Goal: Task Accomplishment & Management: Manage account settings

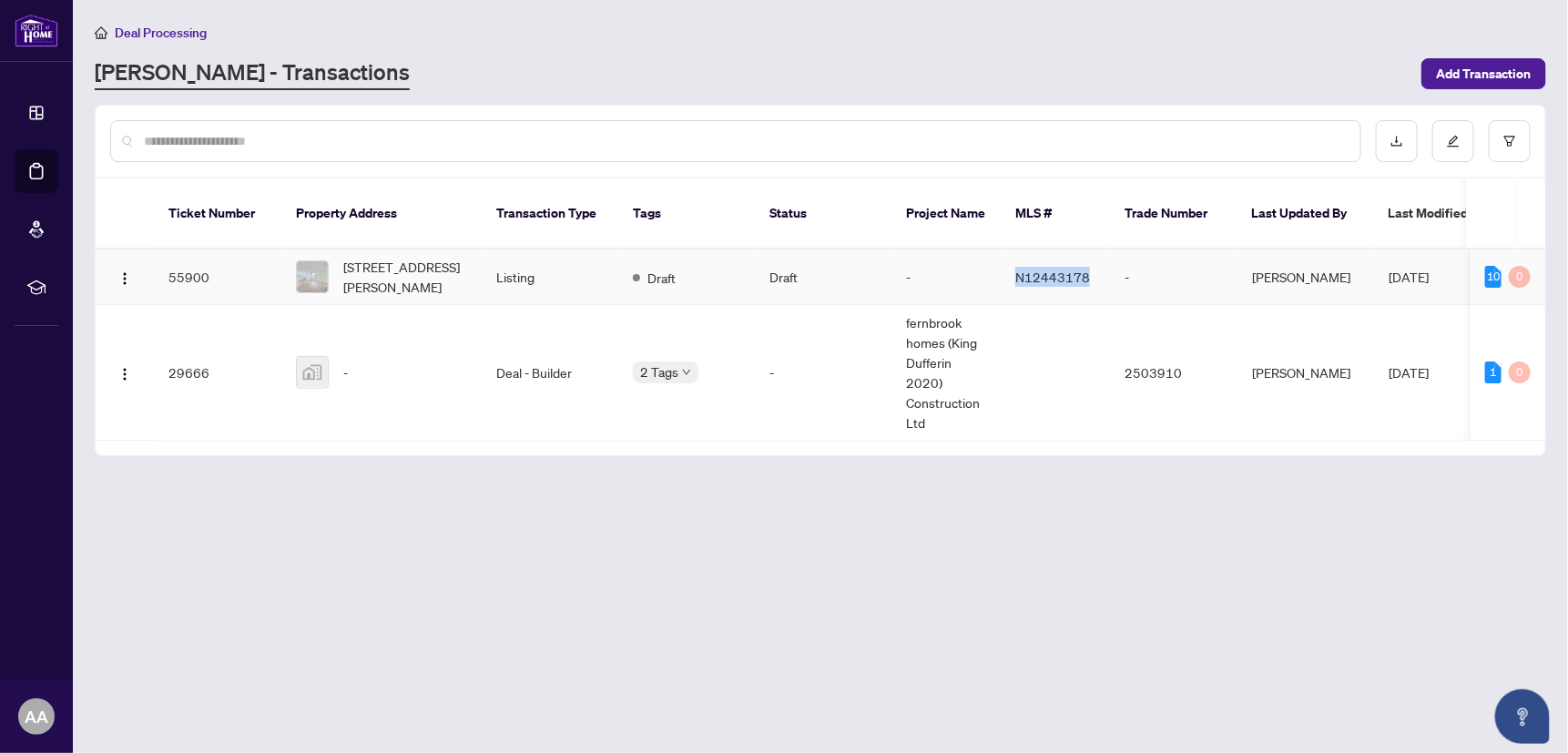
drag, startPoint x: 1016, startPoint y: 251, endPoint x: 1084, endPoint y: 256, distance: 68.2
click at [1084, 256] on td "N12443178" at bounding box center [1056, 277] width 109 height 56
drag, startPoint x: 1086, startPoint y: 250, endPoint x: 1043, endPoint y: 65, distance: 189.9
drag, startPoint x: 1043, startPoint y: 65, endPoint x: 1085, endPoint y: 255, distance: 194.6
click at [1085, 269] on span "N12443178" at bounding box center [1053, 277] width 74 height 17
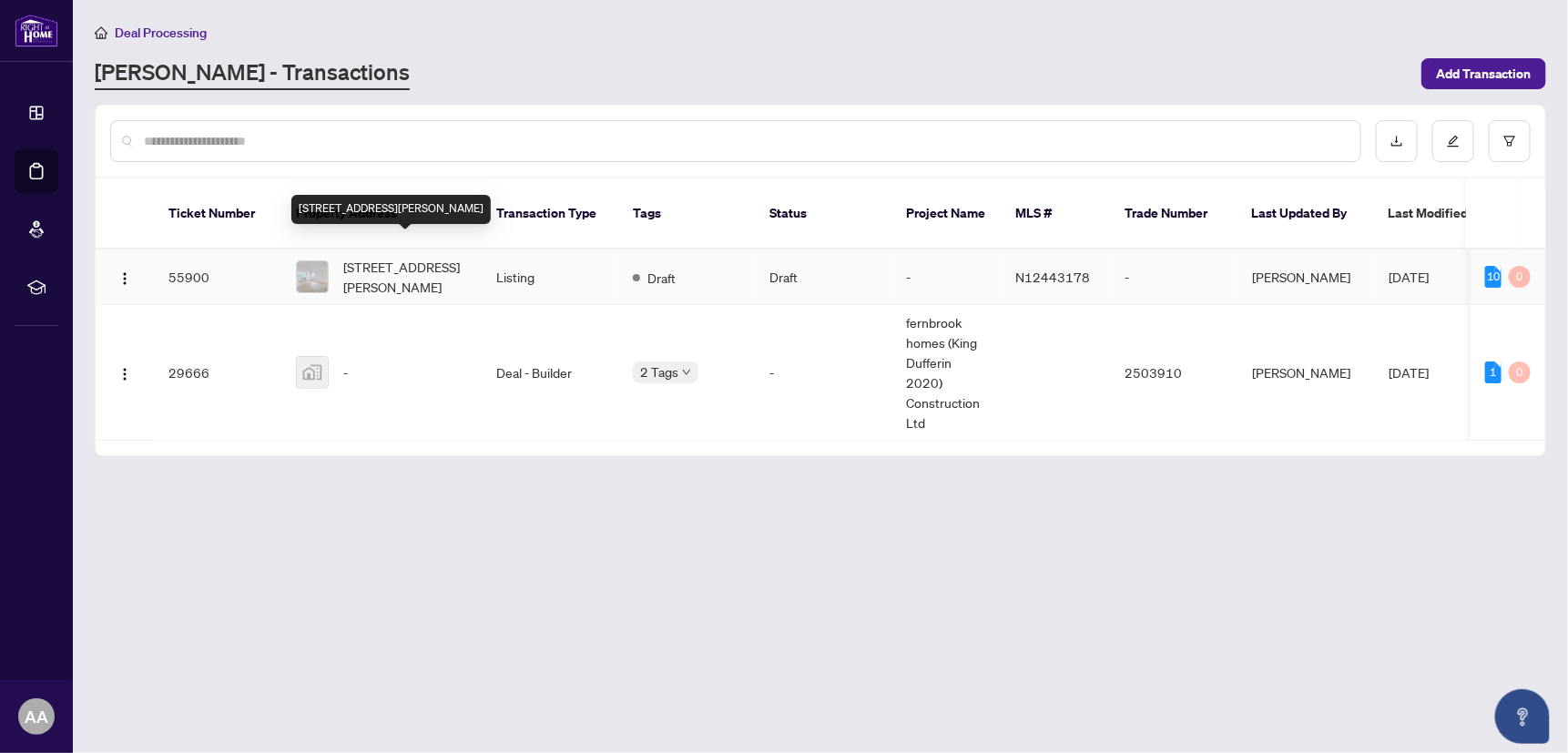
drag, startPoint x: 377, startPoint y: 248, endPoint x: 386, endPoint y: 297, distance: 49.8
click at [377, 257] on span "[STREET_ADDRESS][PERSON_NAME]" at bounding box center [405, 276] width 124 height 40
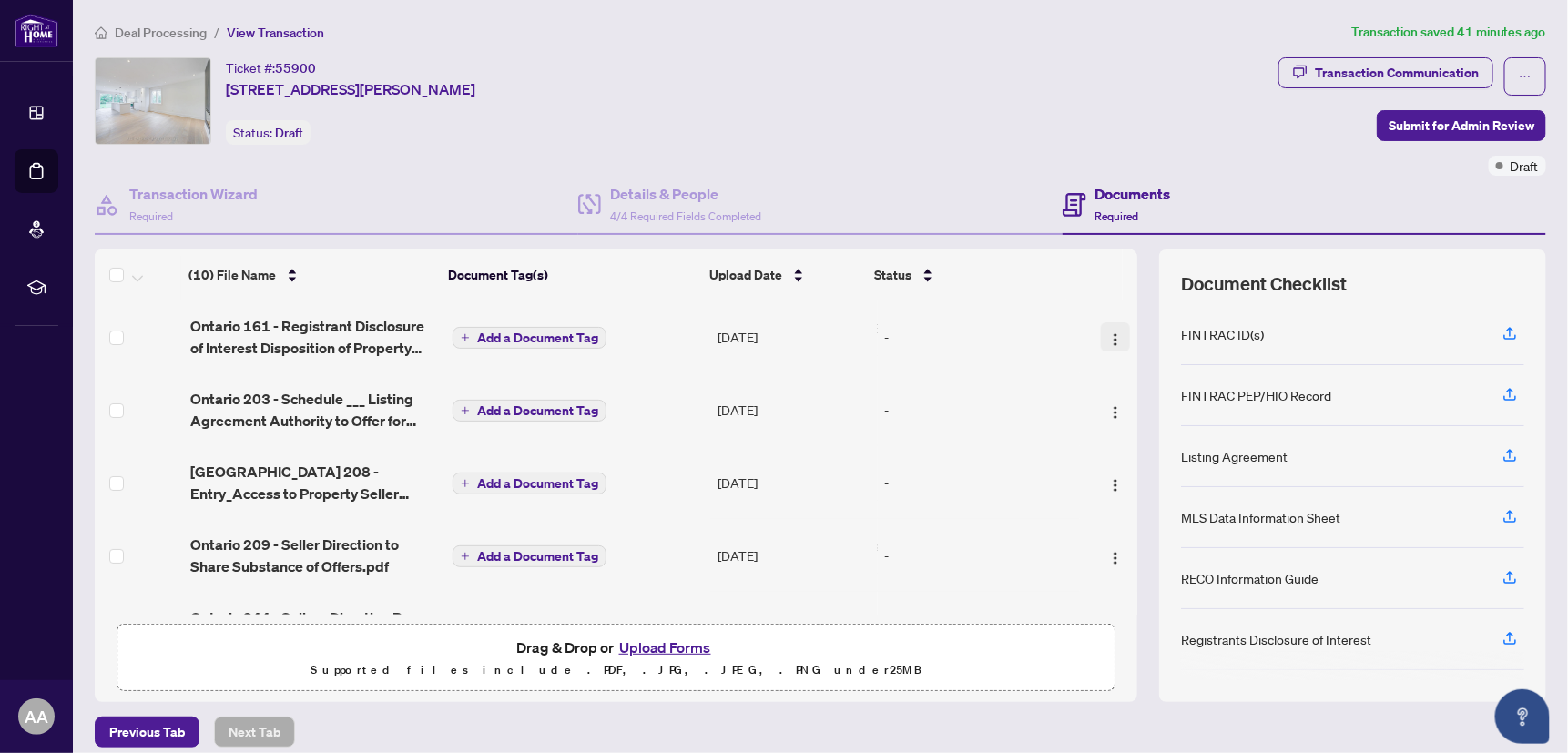
click at [1109, 333] on img "button" at bounding box center [1116, 339] width 15 height 15
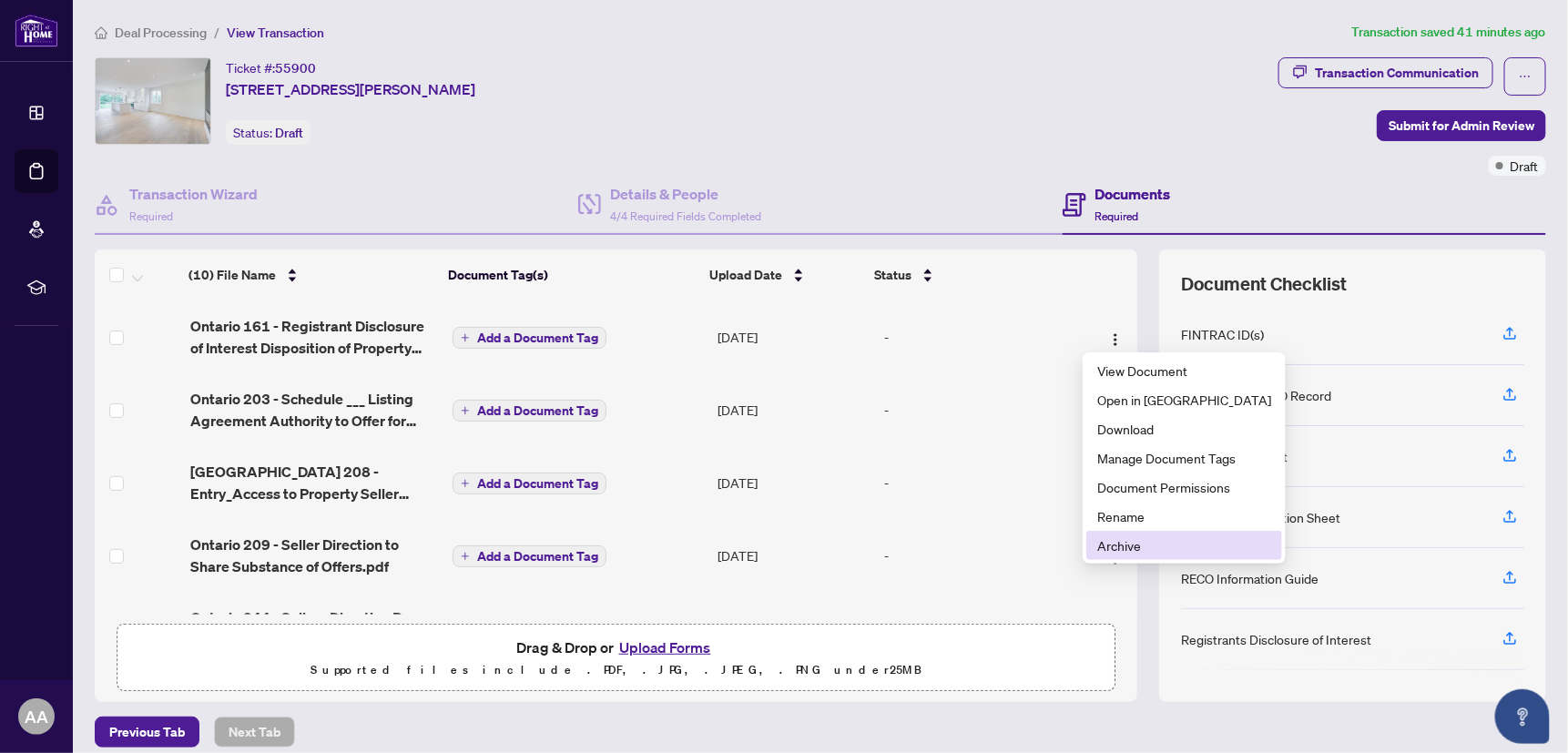
click at [1123, 549] on span "Archive" at bounding box center [1185, 545] width 174 height 20
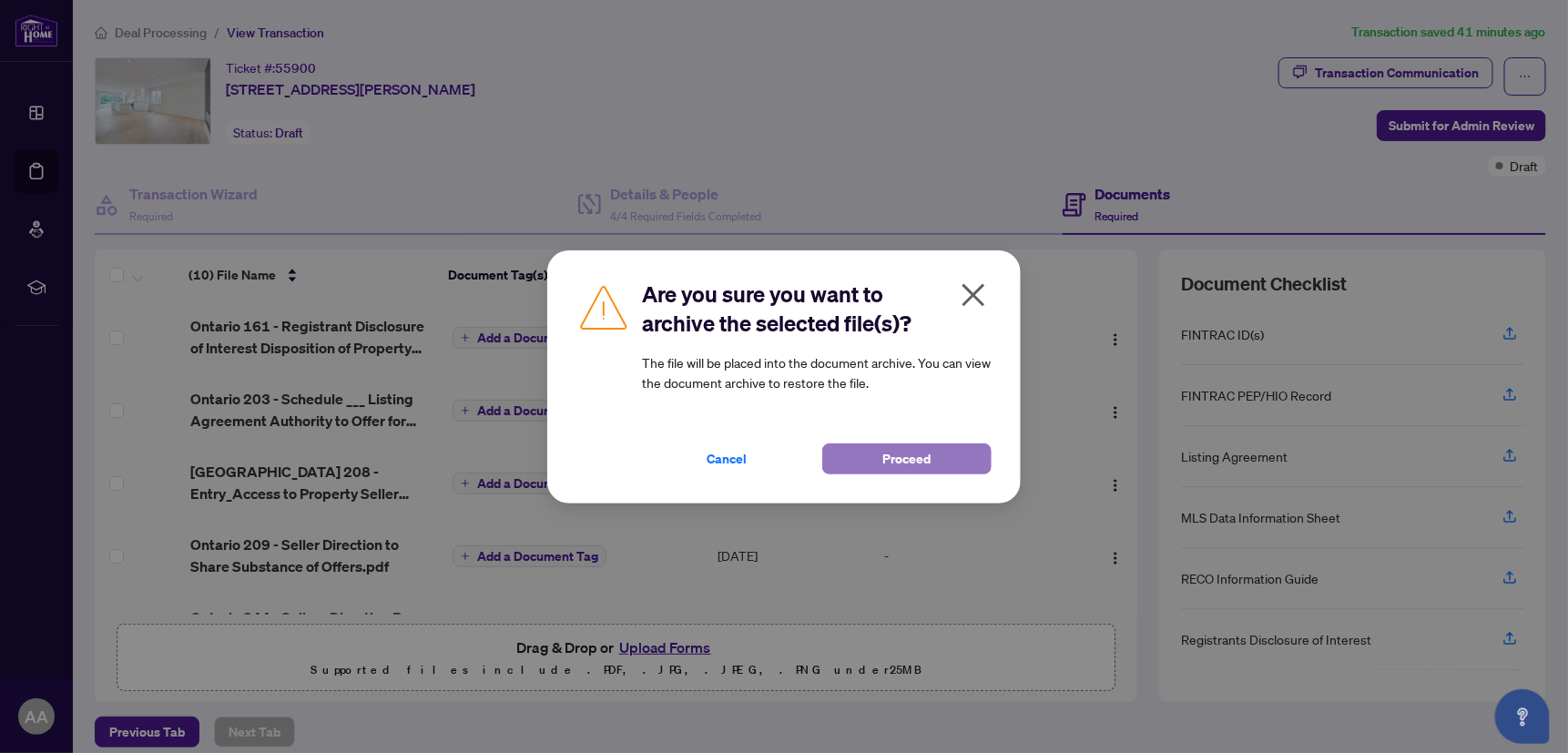
click at [898, 454] on span "Proceed" at bounding box center [907, 458] width 48 height 29
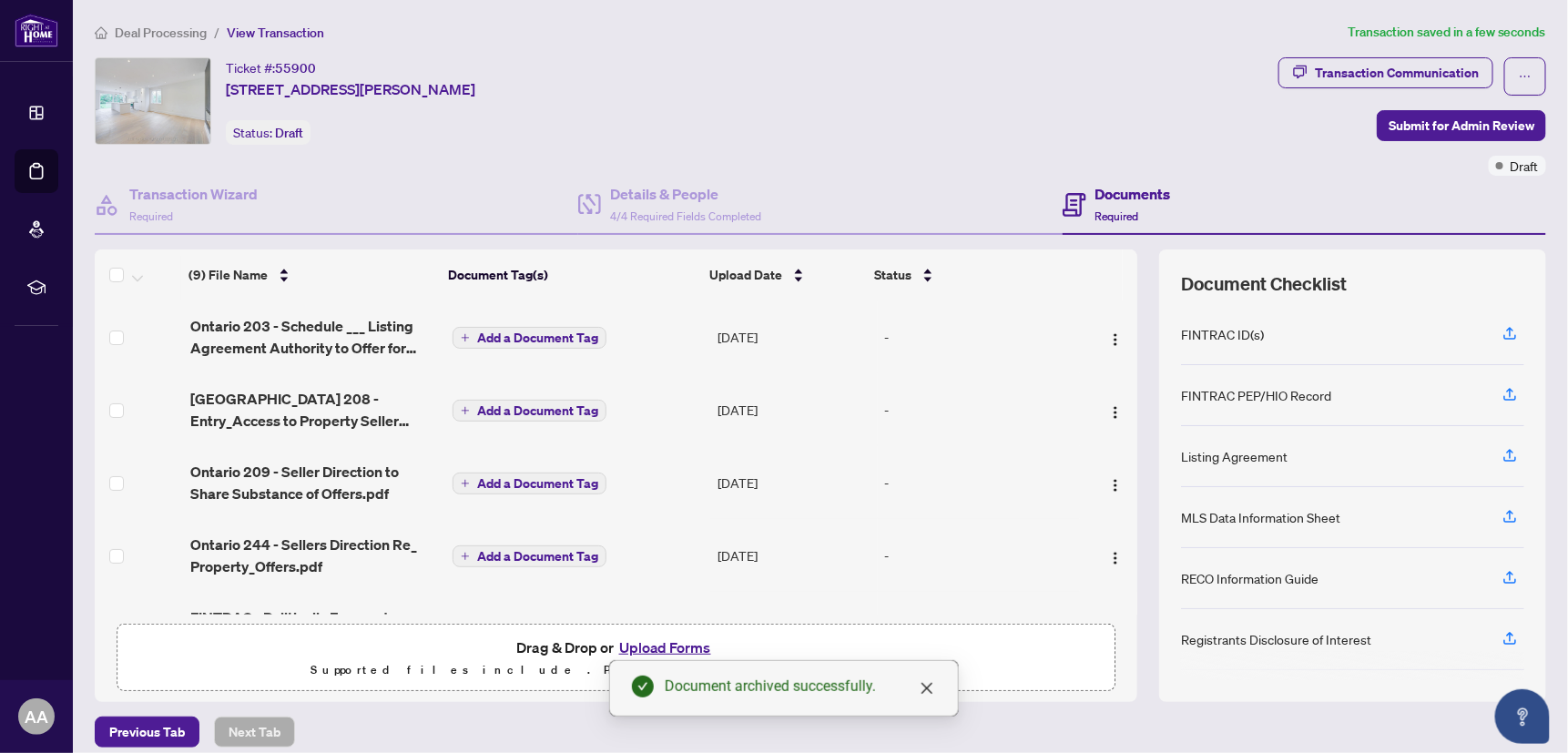
click at [1109, 334] on img "button" at bounding box center [1116, 339] width 15 height 15
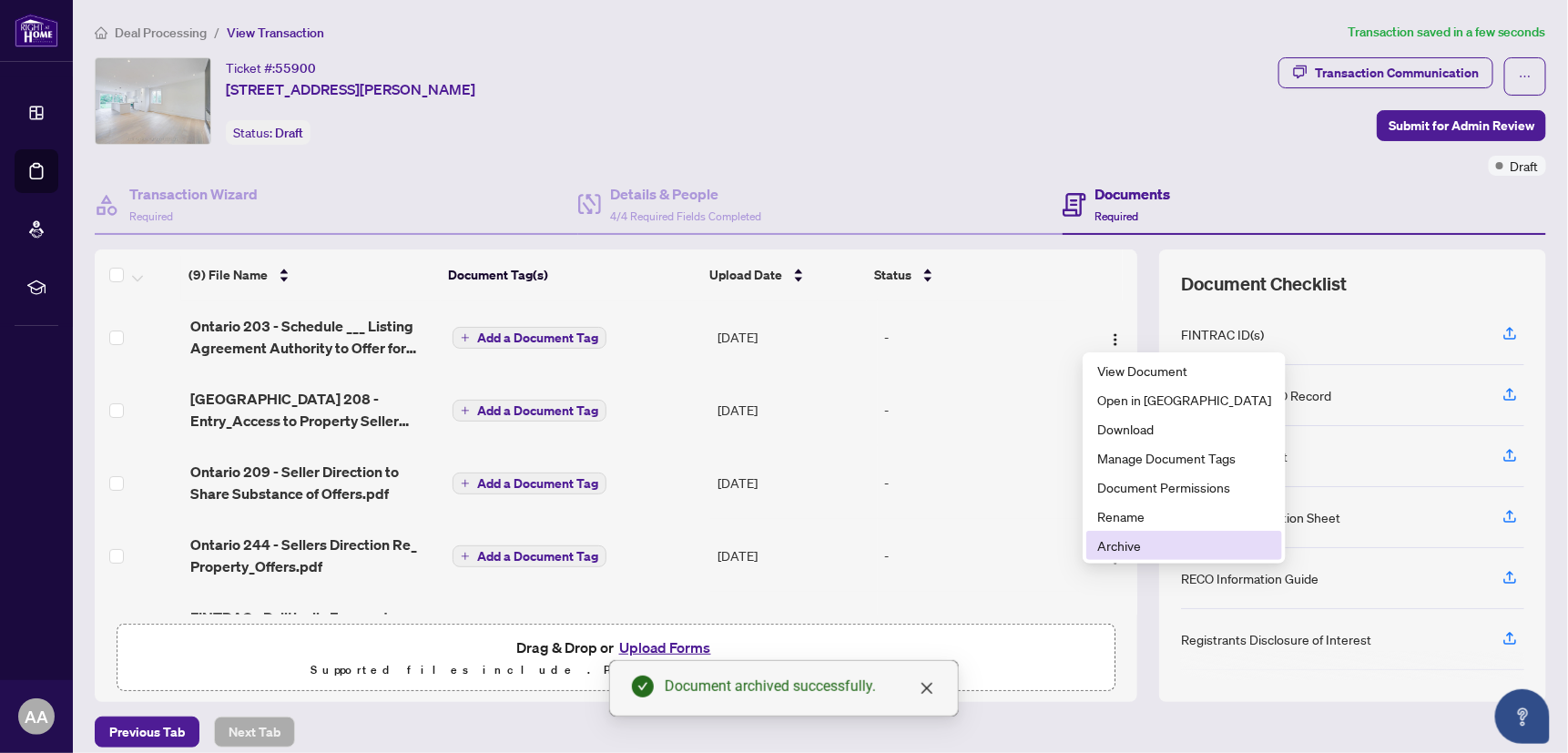
click at [1102, 548] on span "Archive" at bounding box center [1185, 545] width 174 height 20
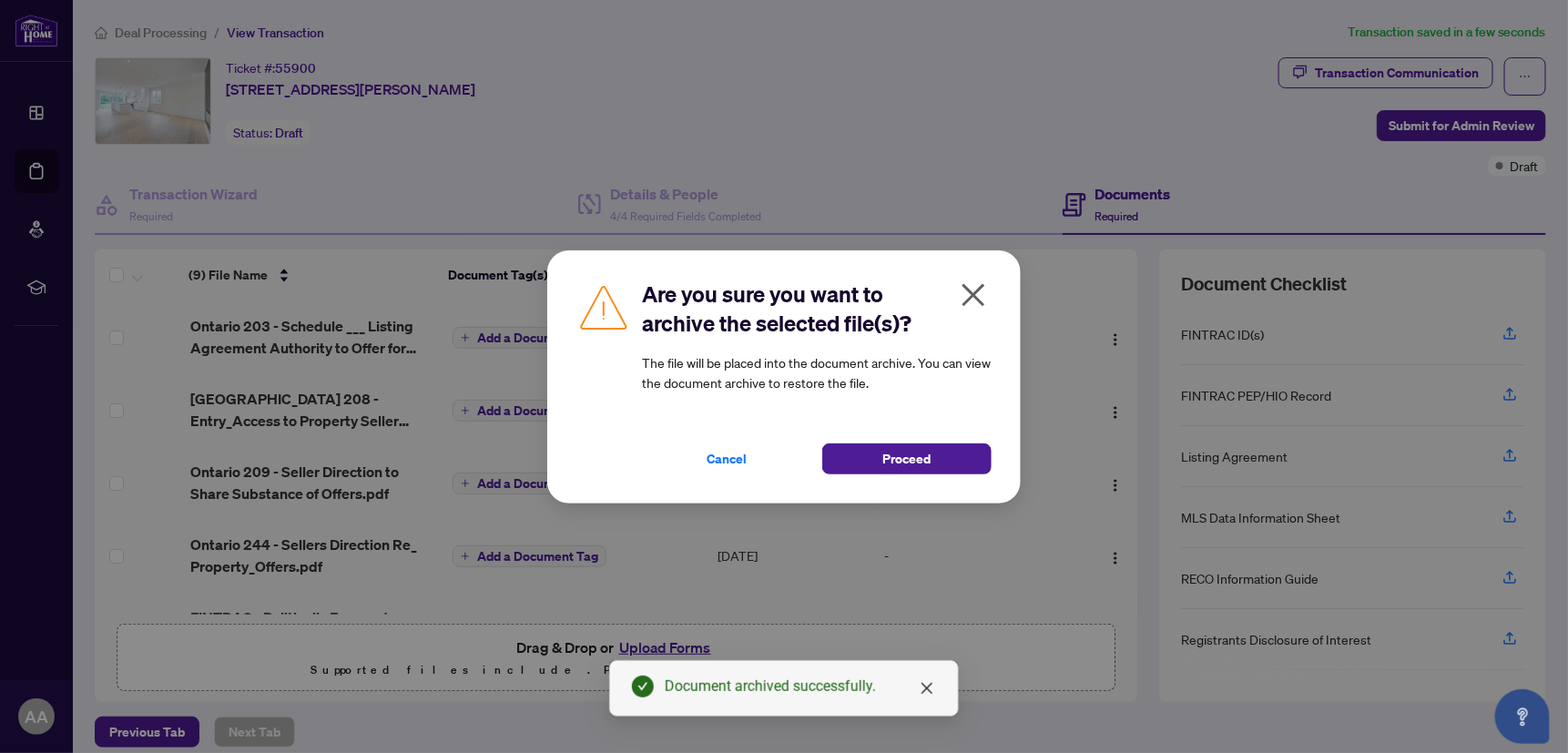
click at [906, 486] on div "Are you sure you want to archive the selected file(s)? The file will be placed …" at bounding box center [784, 376] width 473 height 253
click at [909, 463] on span "Proceed" at bounding box center [907, 458] width 48 height 29
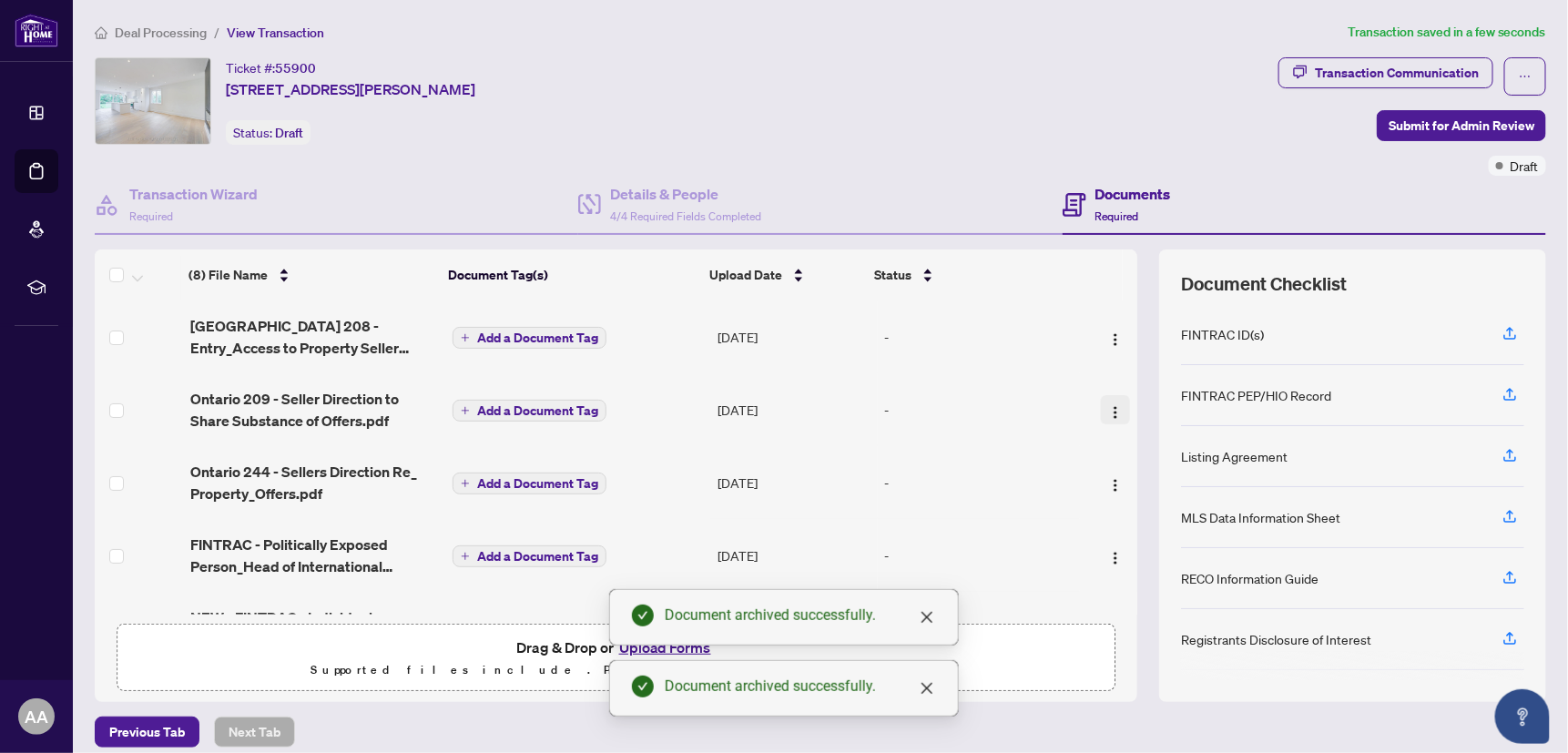
click at [1109, 409] on img "button" at bounding box center [1116, 413] width 15 height 15
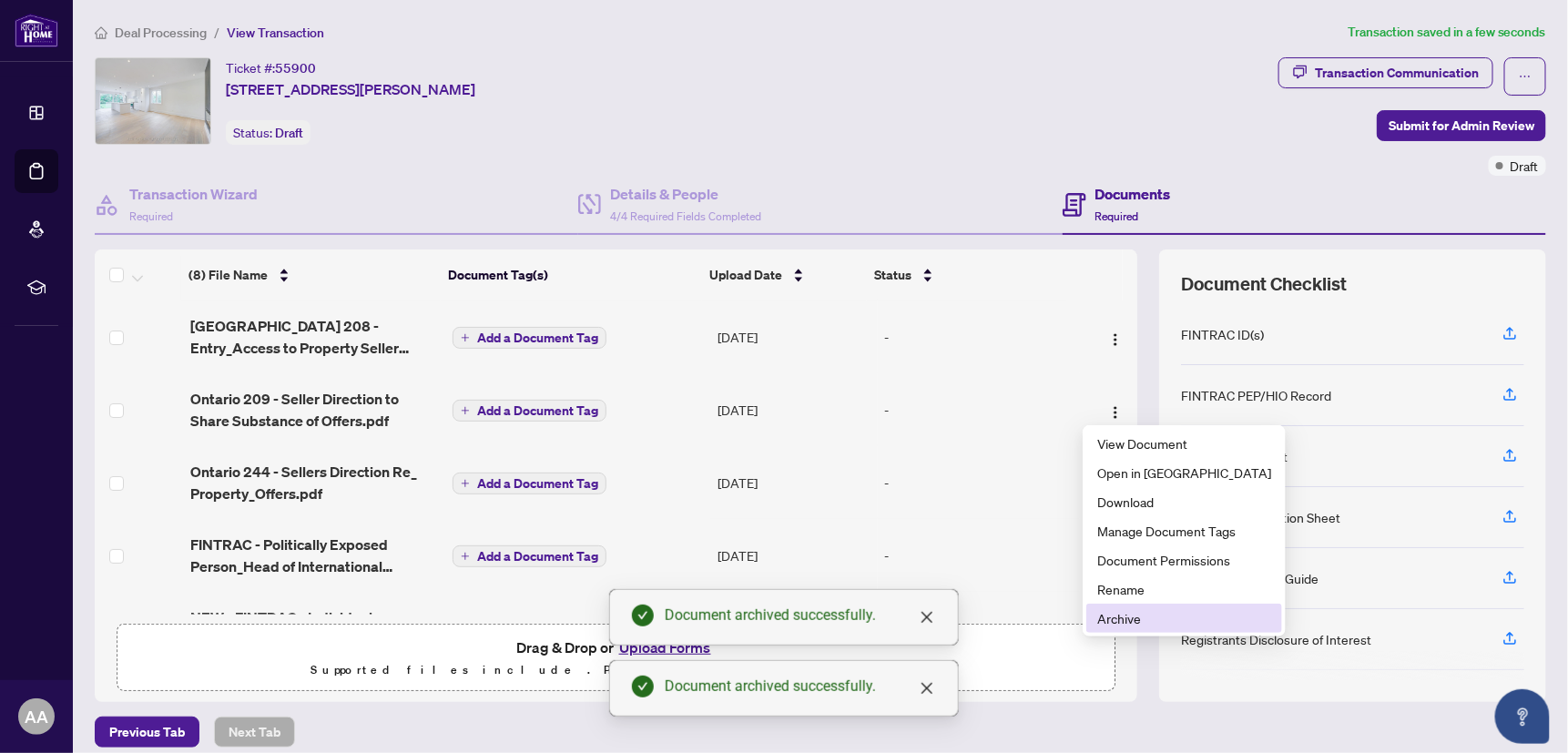
click at [1134, 619] on span "Archive" at bounding box center [1185, 619] width 174 height 20
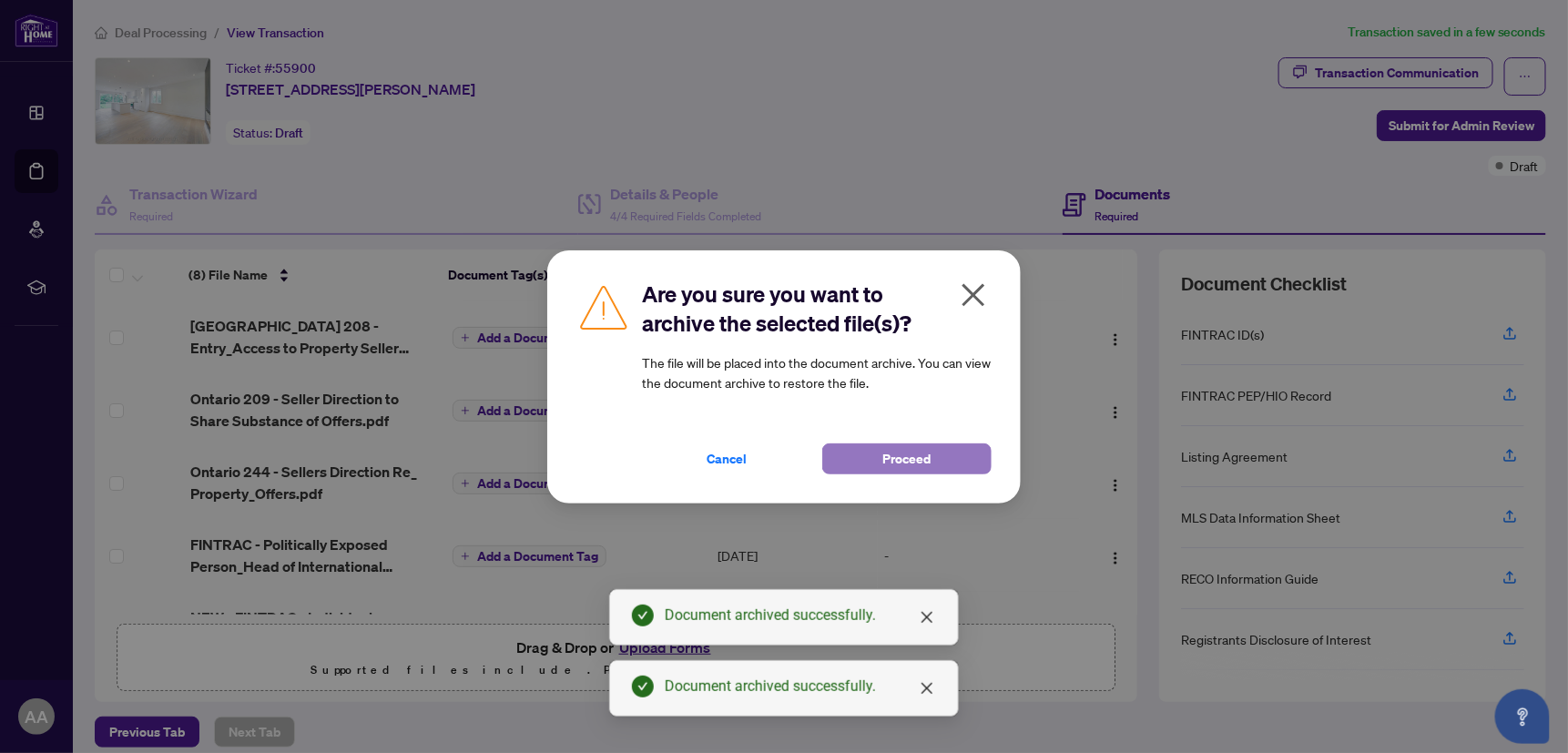
click at [958, 467] on button "Proceed" at bounding box center [906, 458] width 170 height 31
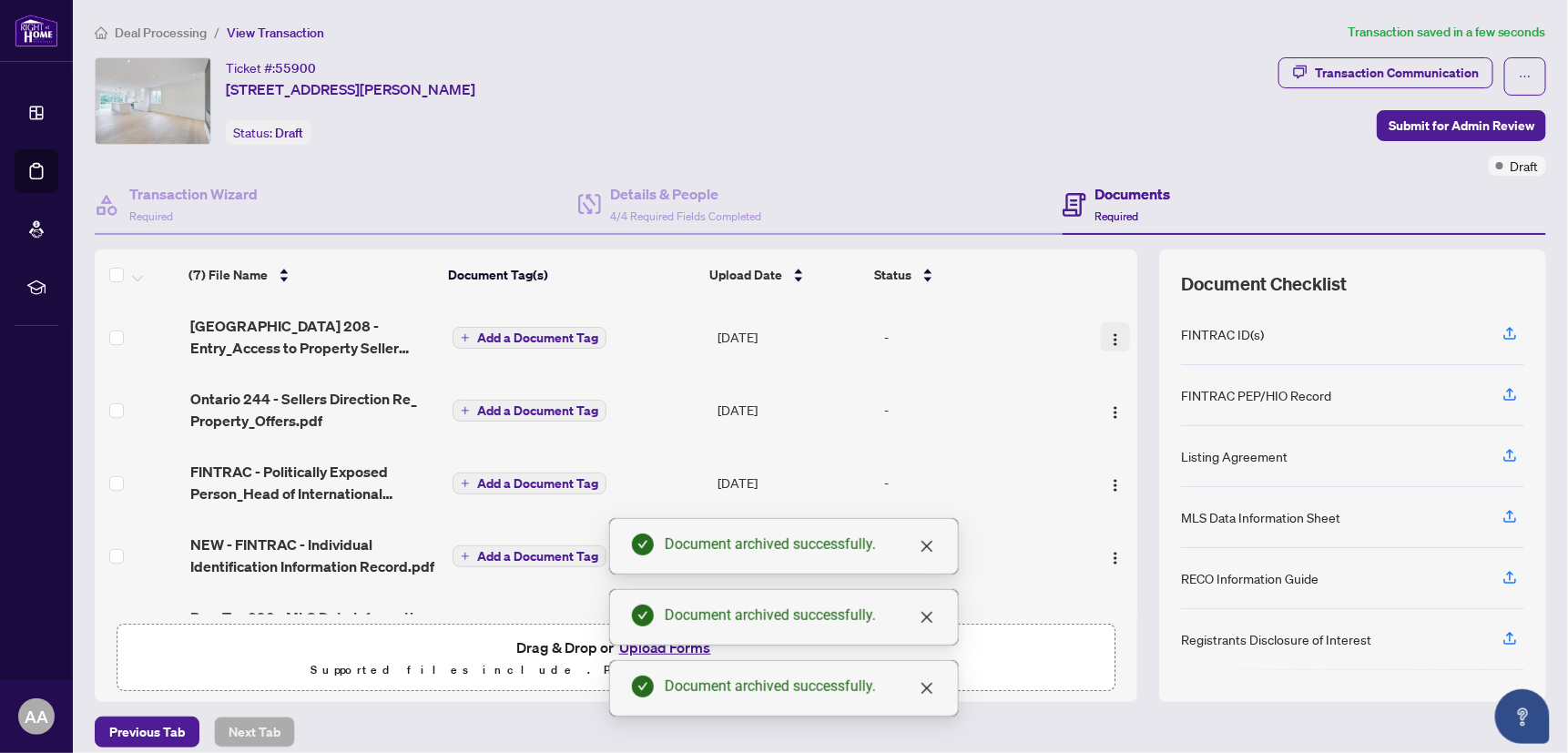
click at [1109, 338] on img "button" at bounding box center [1116, 339] width 15 height 15
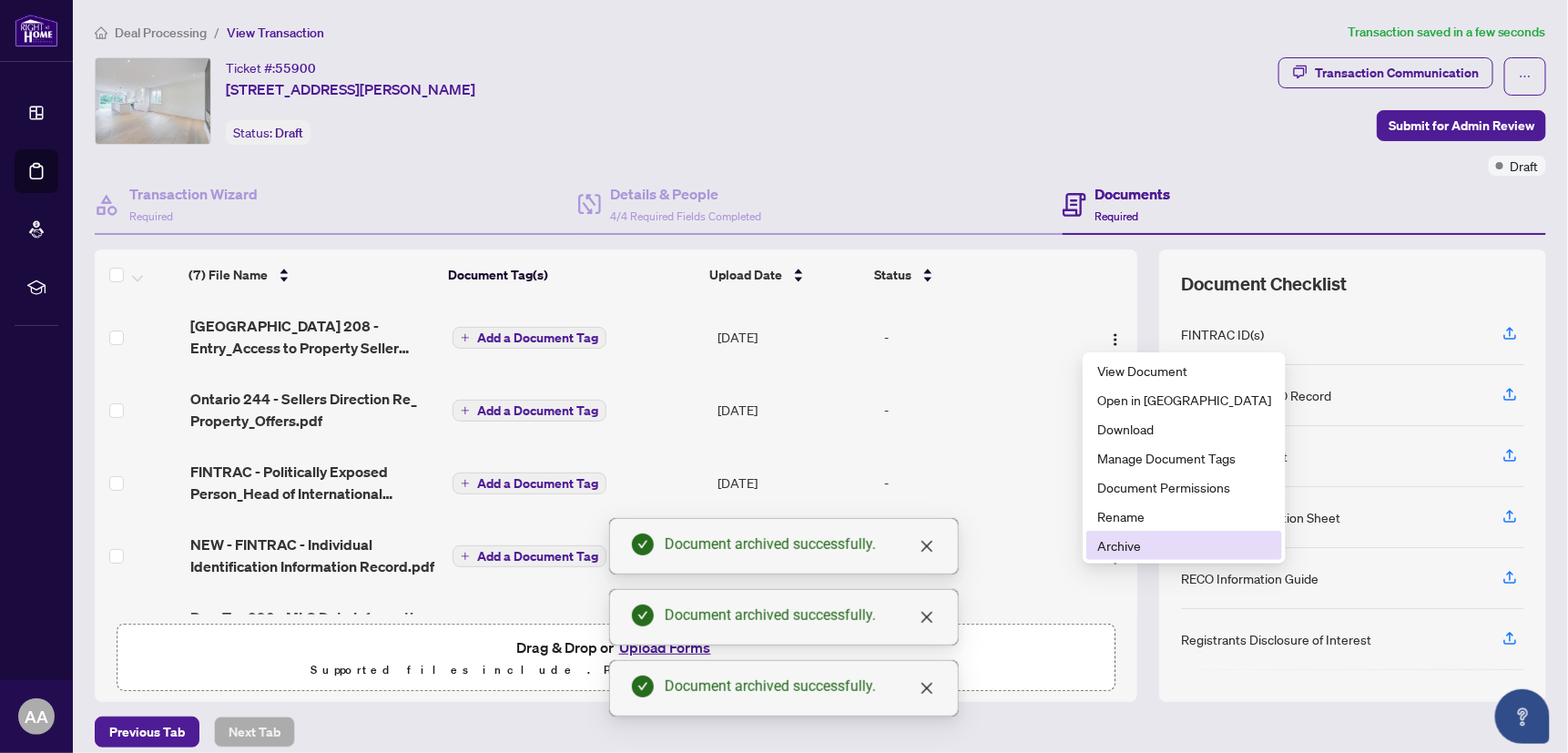
click at [1130, 547] on span "Archive" at bounding box center [1185, 545] width 174 height 20
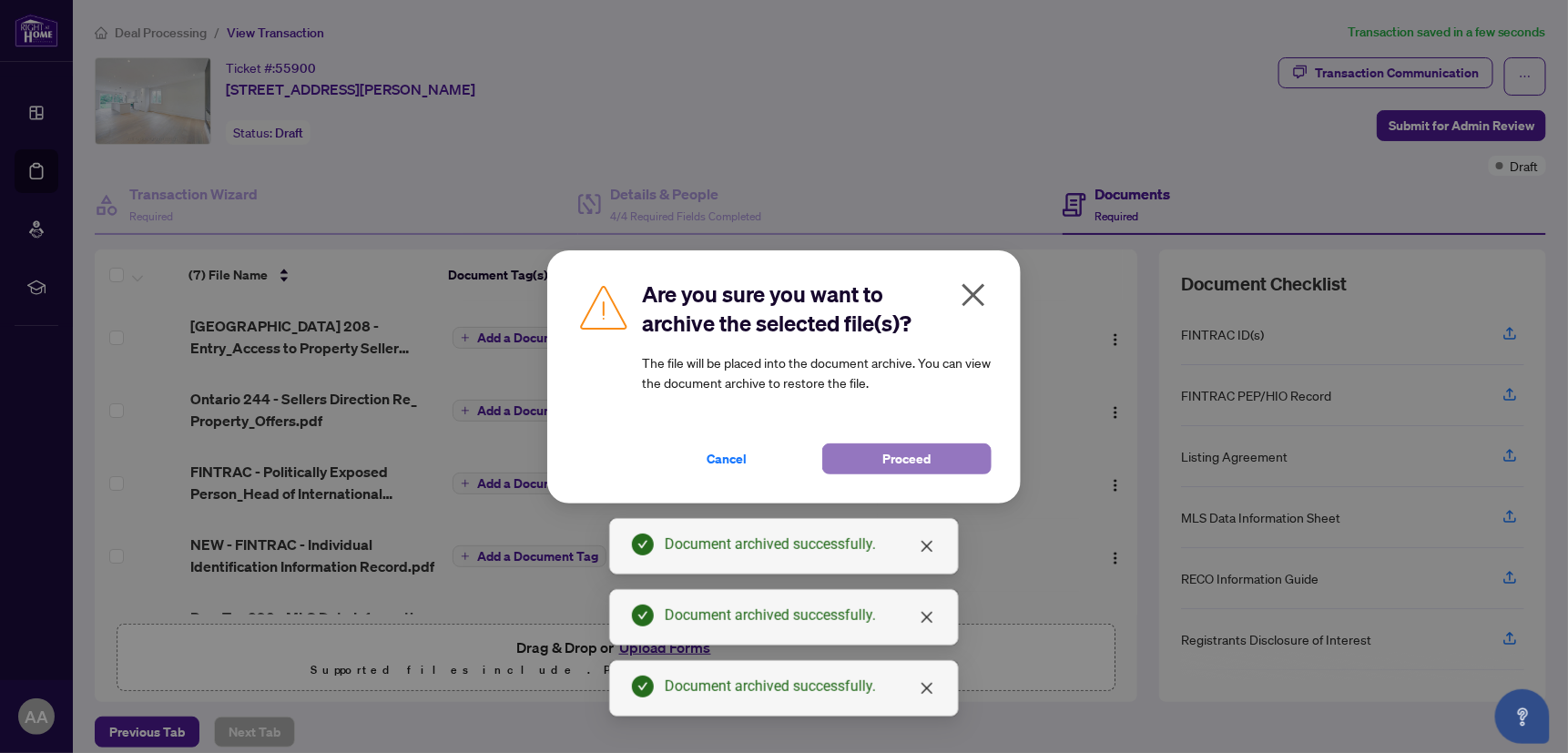
click at [945, 471] on button "Proceed" at bounding box center [906, 458] width 170 height 31
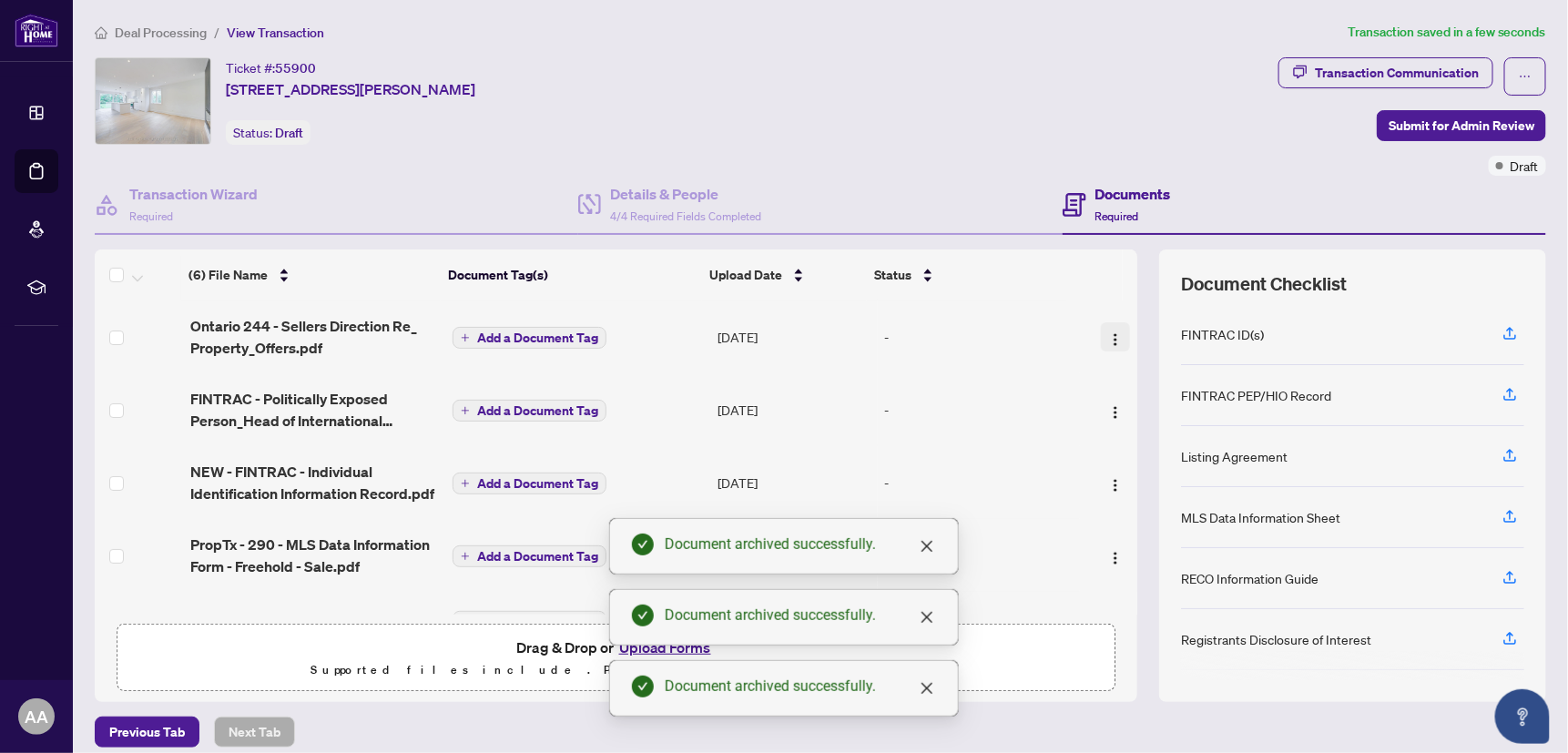
click at [1109, 336] on img "button" at bounding box center [1116, 339] width 15 height 15
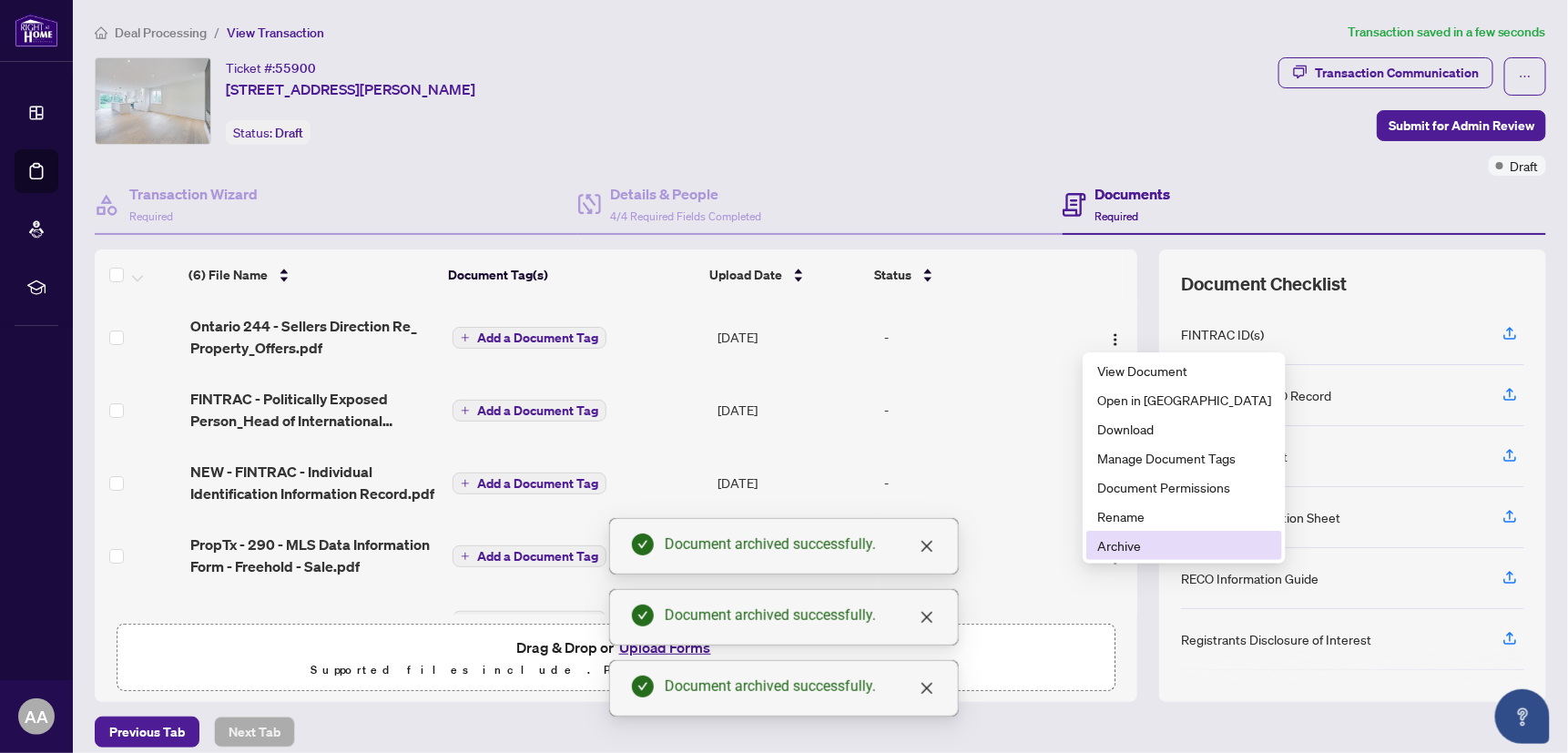
click at [1120, 547] on span "Archive" at bounding box center [1185, 545] width 174 height 20
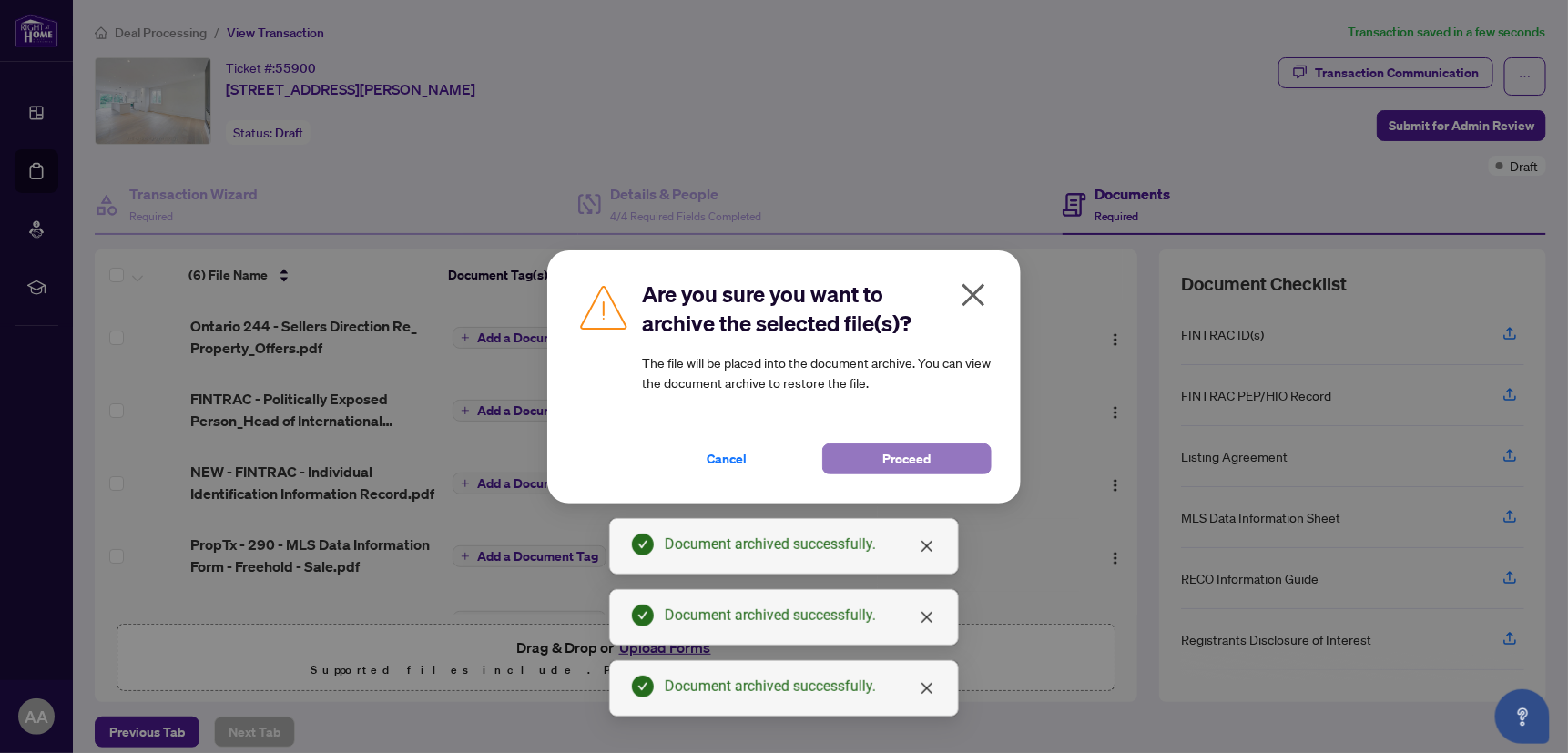
click at [965, 462] on button "Proceed" at bounding box center [906, 458] width 170 height 31
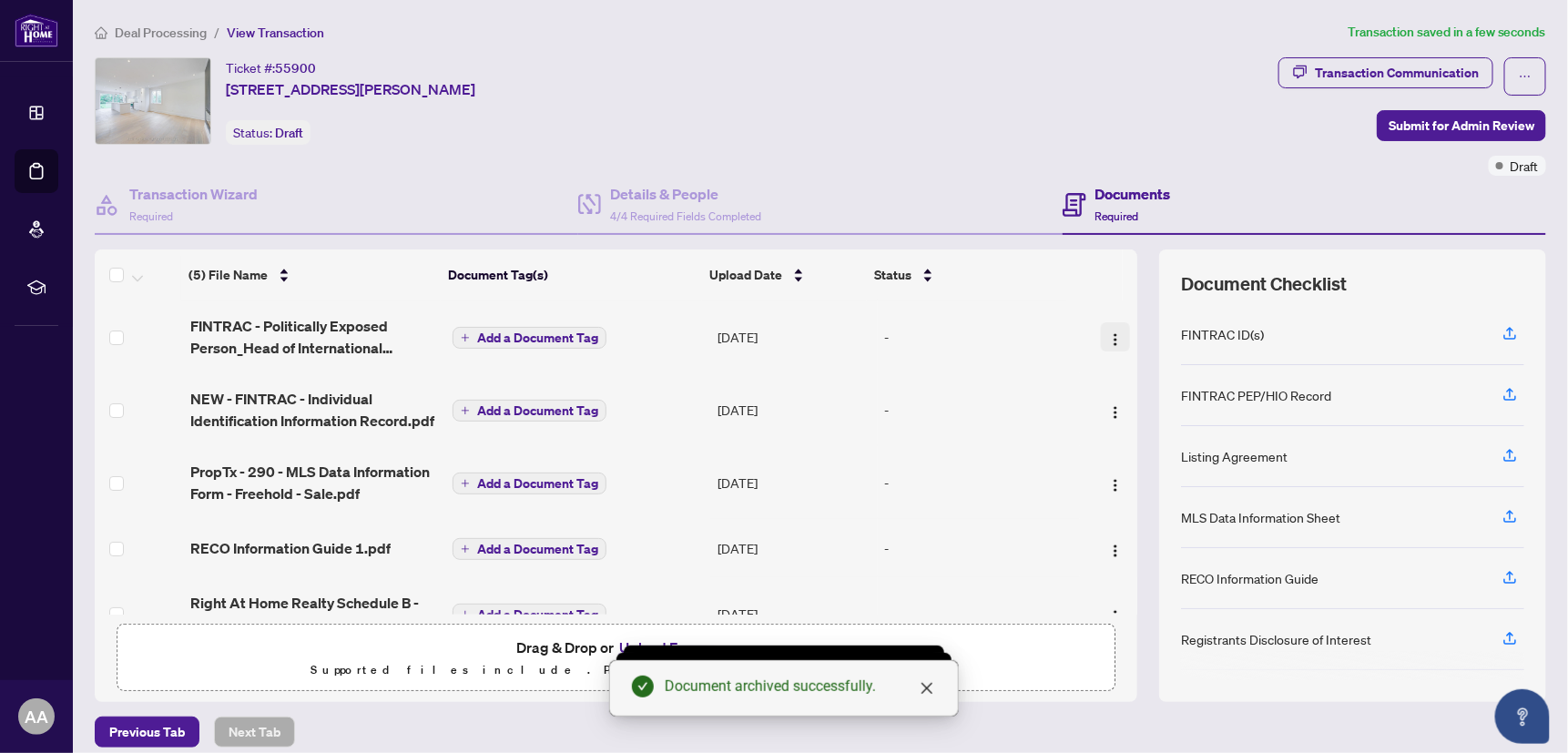
click at [1109, 334] on img "button" at bounding box center [1116, 339] width 15 height 15
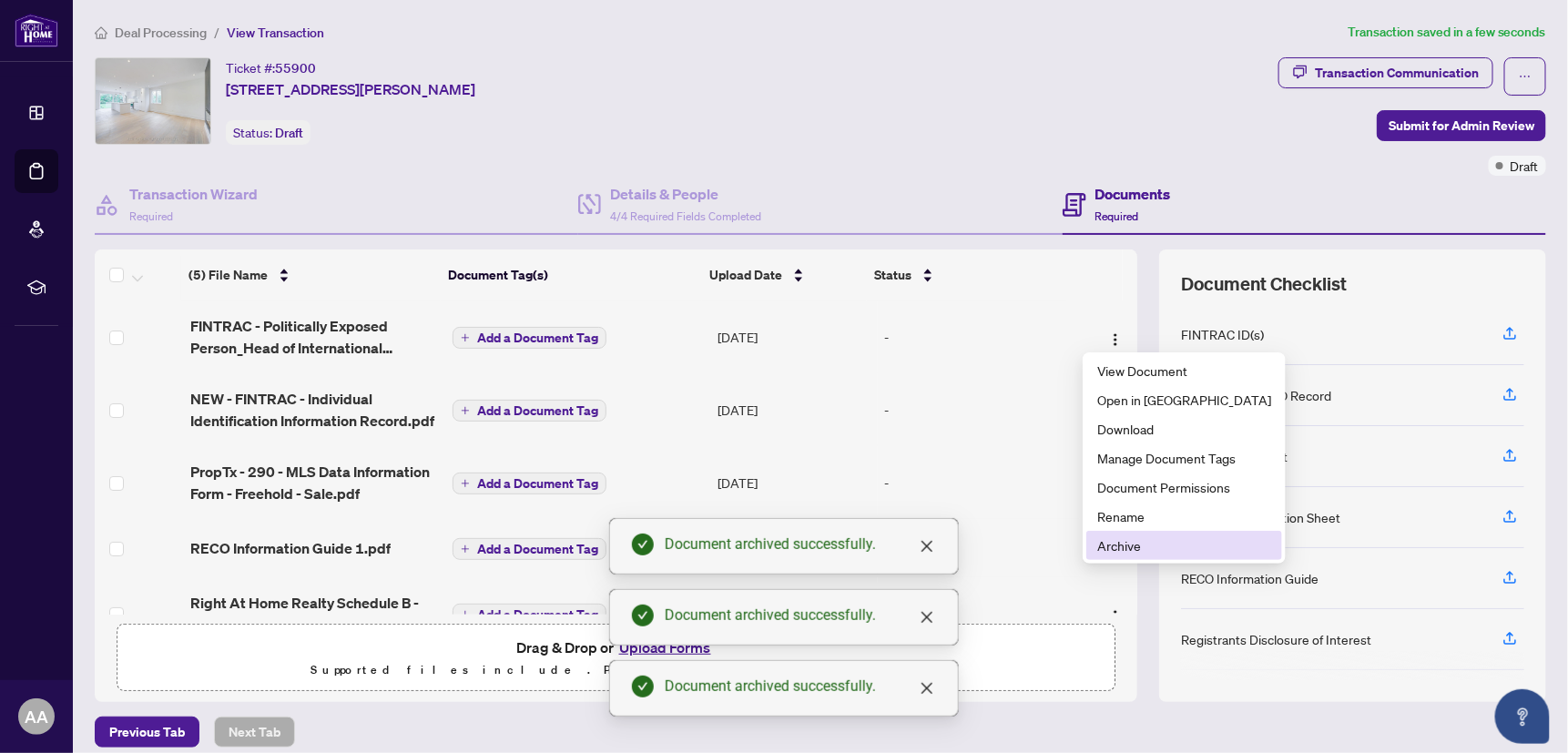
click at [1115, 543] on span "Archive" at bounding box center [1185, 545] width 174 height 20
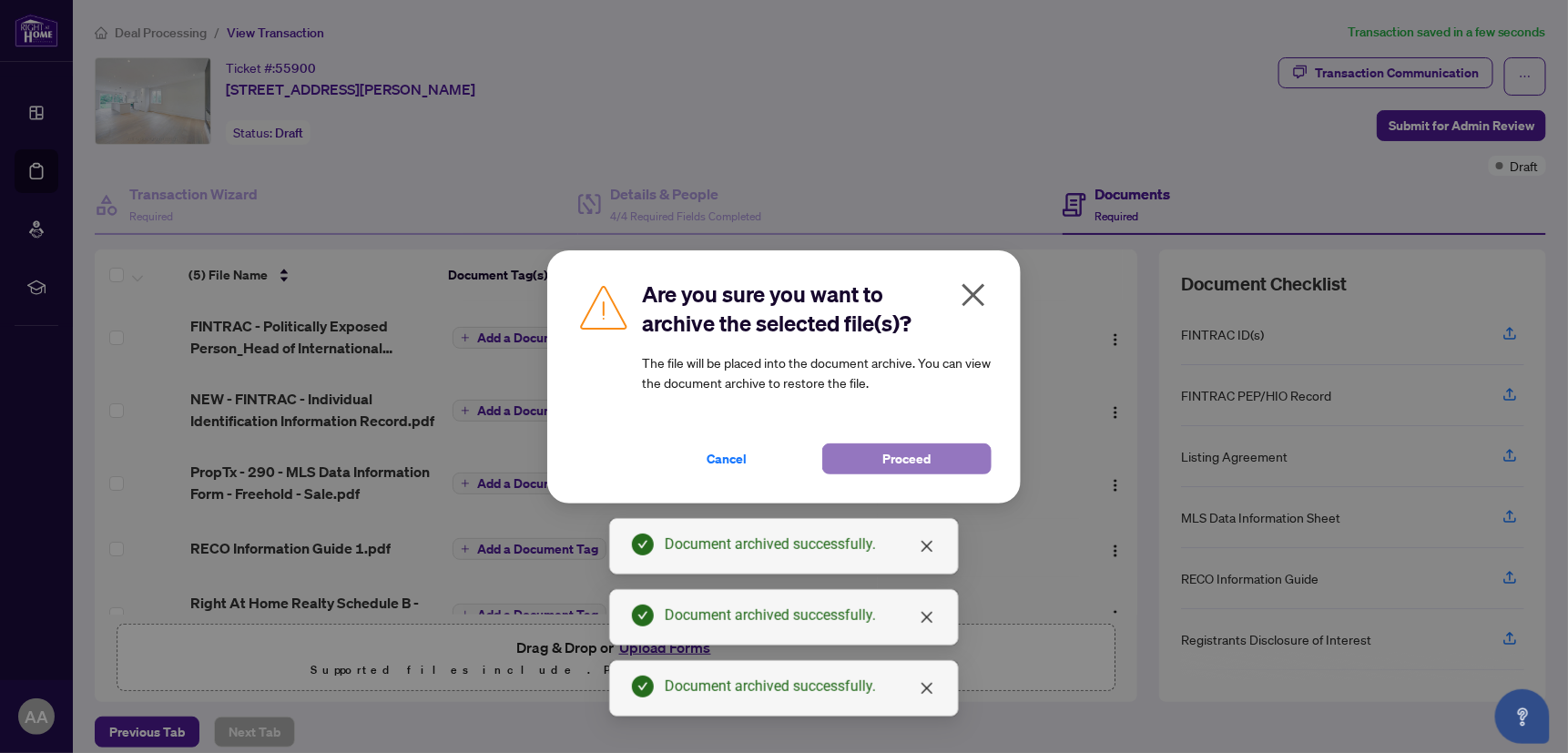
click at [948, 451] on button "Proceed" at bounding box center [906, 458] width 170 height 31
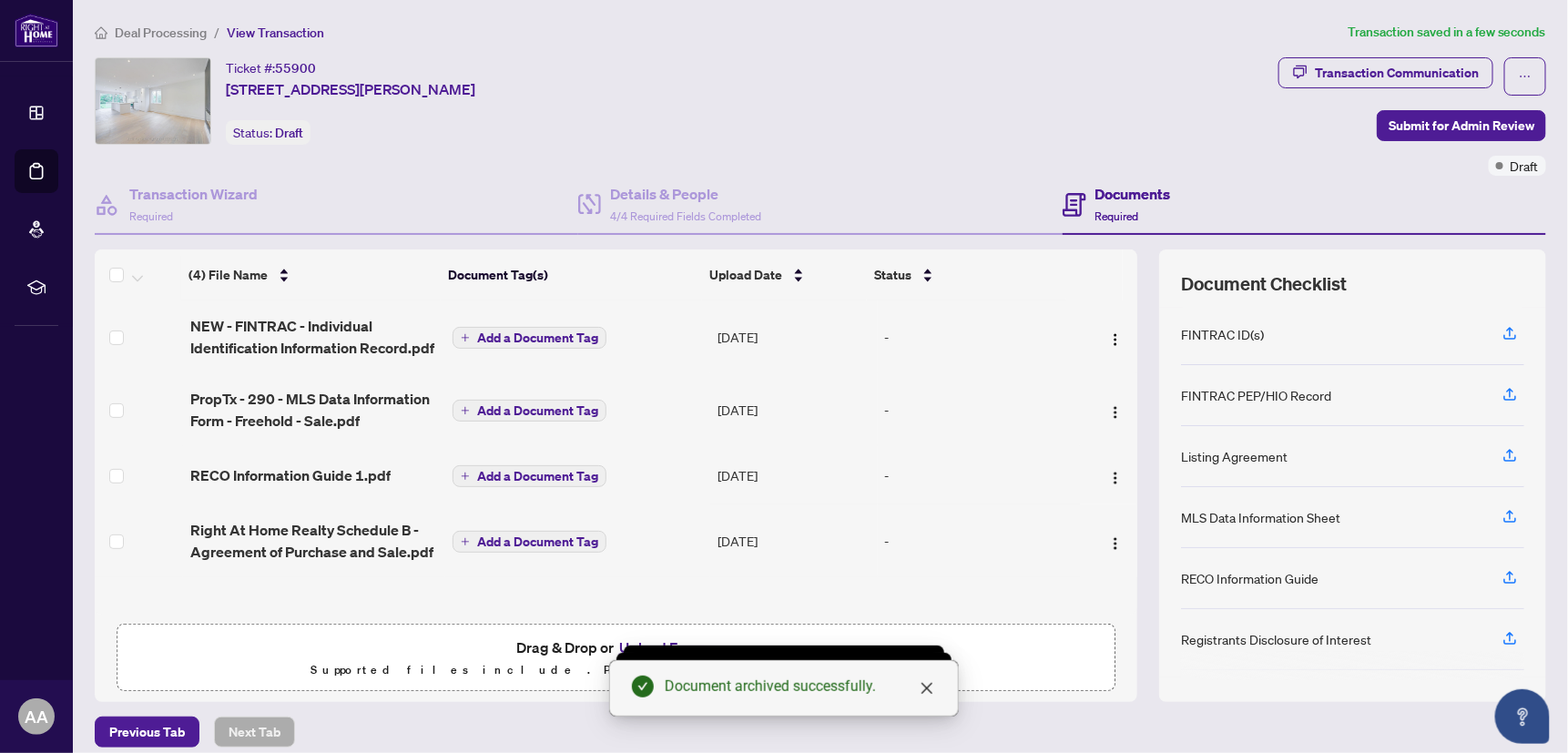
click at [1109, 340] on img "button" at bounding box center [1116, 339] width 15 height 15
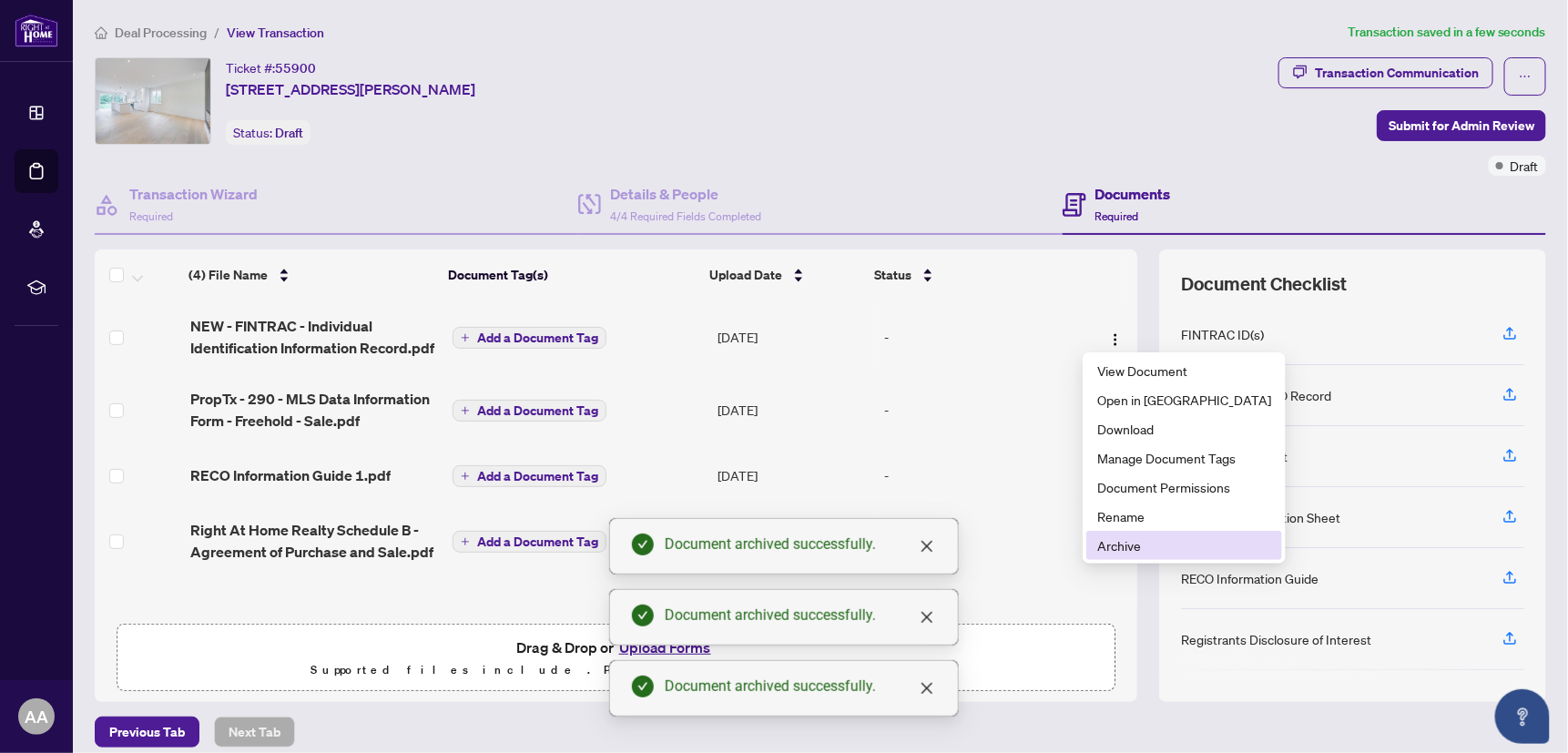
click at [1134, 542] on span "Archive" at bounding box center [1185, 545] width 174 height 20
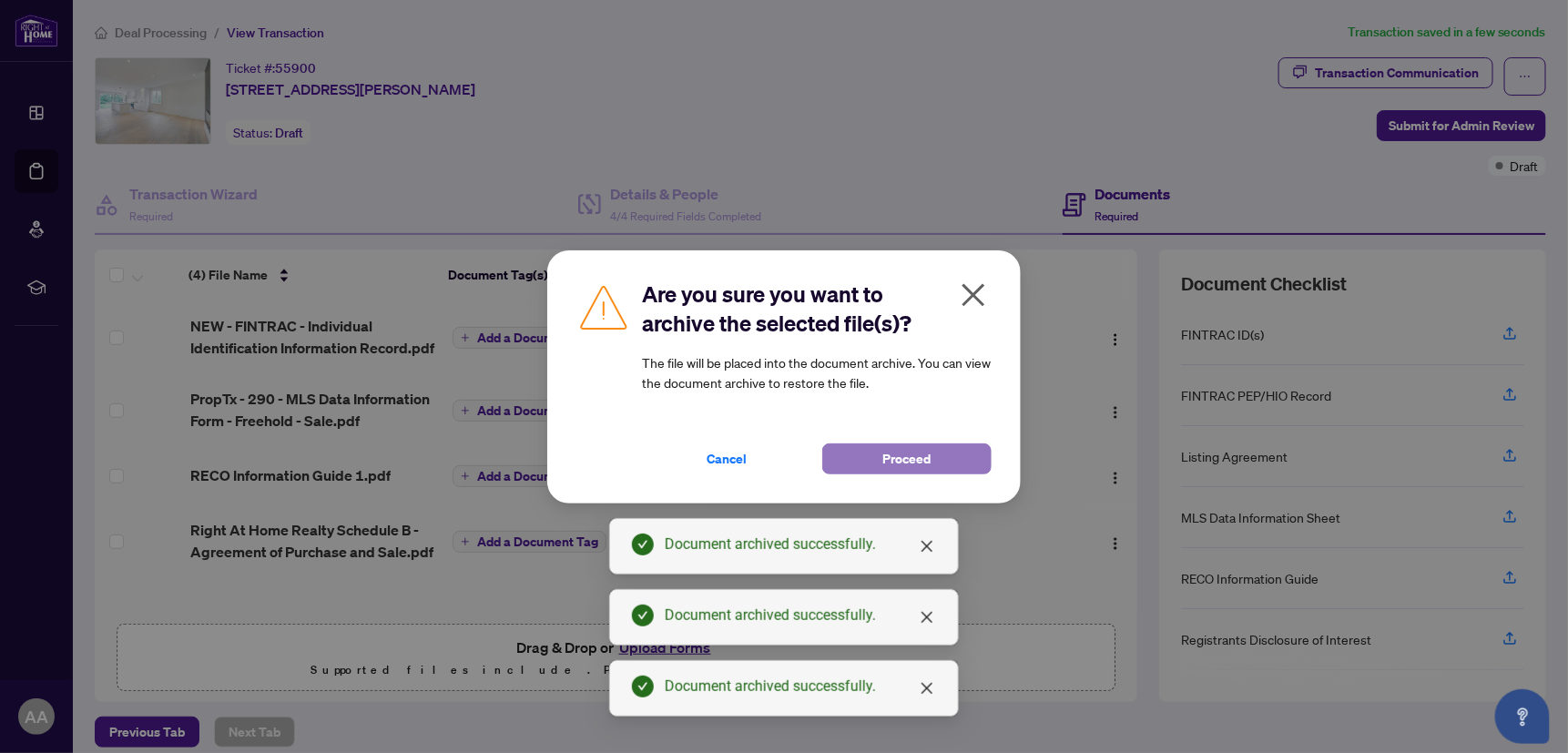
click at [984, 462] on button "Proceed" at bounding box center [906, 458] width 170 height 31
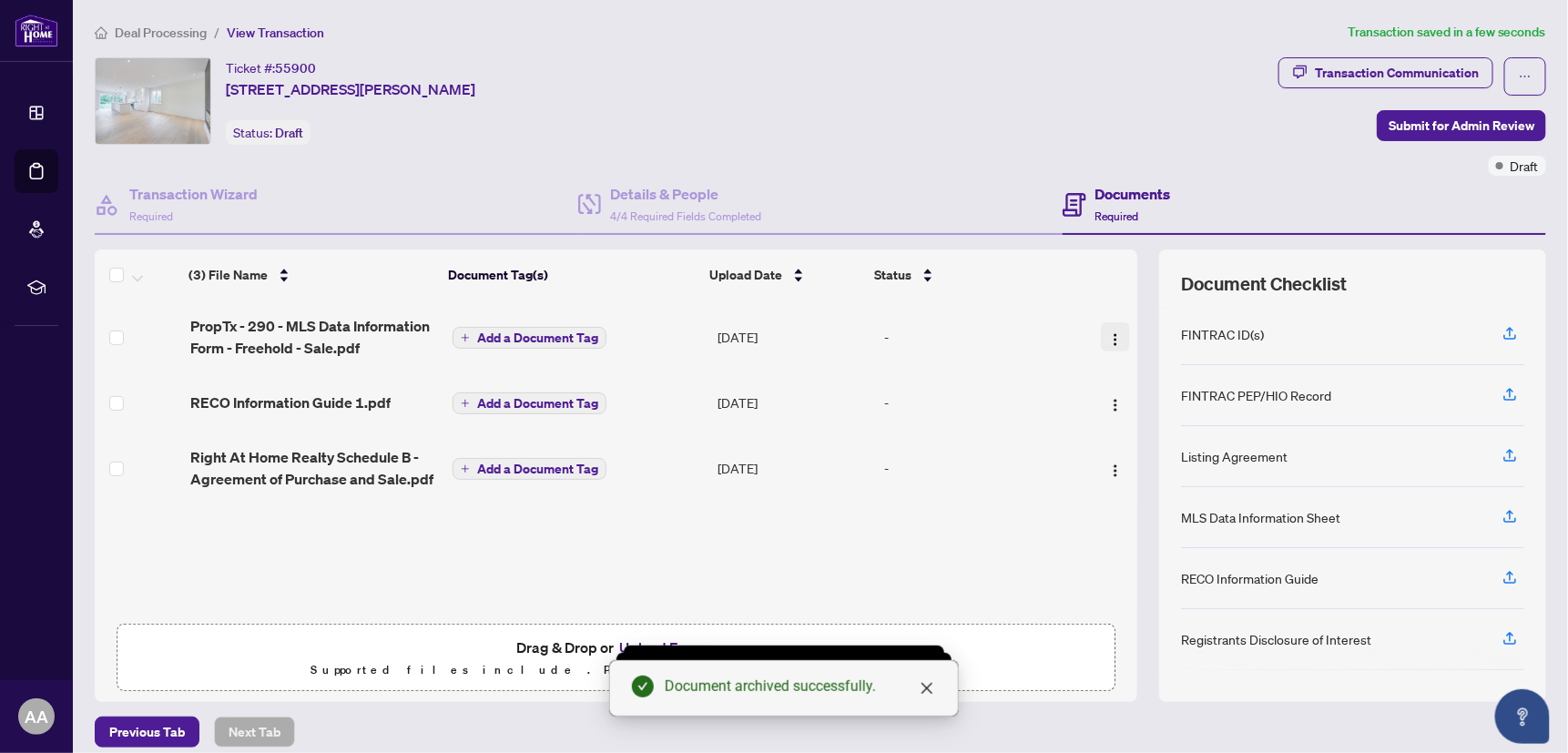
click at [1109, 333] on img "button" at bounding box center [1116, 339] width 15 height 15
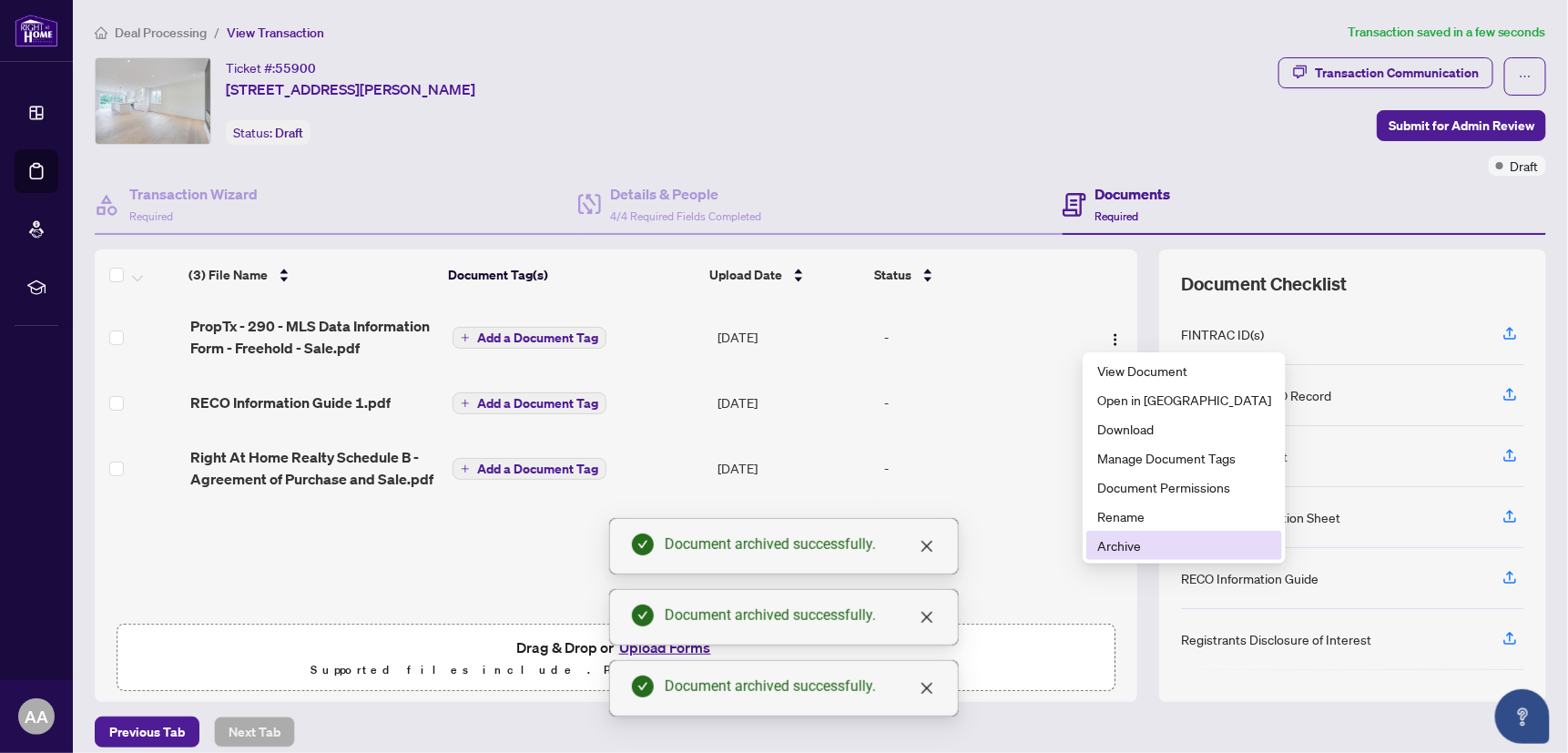
click at [1113, 542] on span "Archive" at bounding box center [1185, 545] width 174 height 20
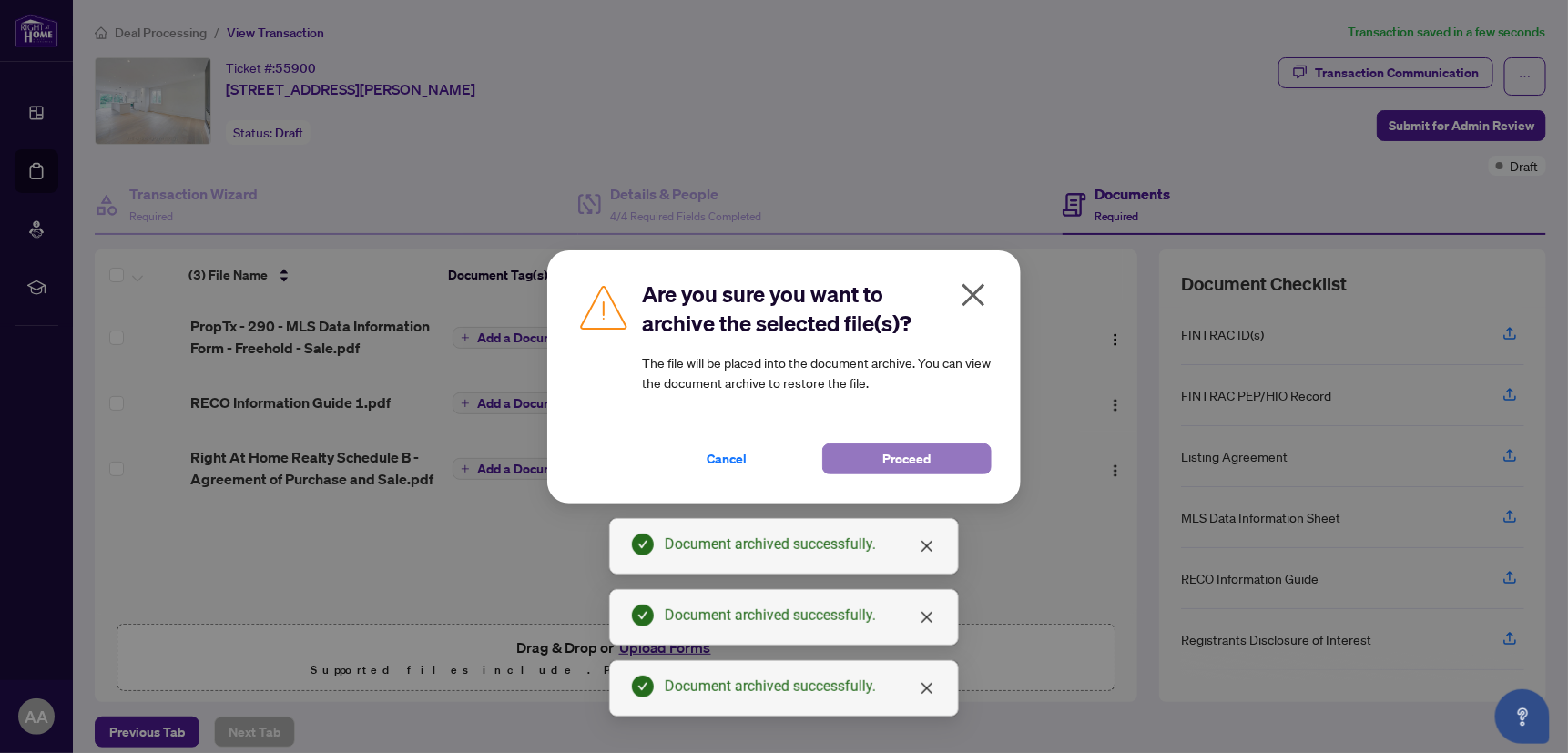
click at [948, 447] on button "Proceed" at bounding box center [906, 458] width 170 height 31
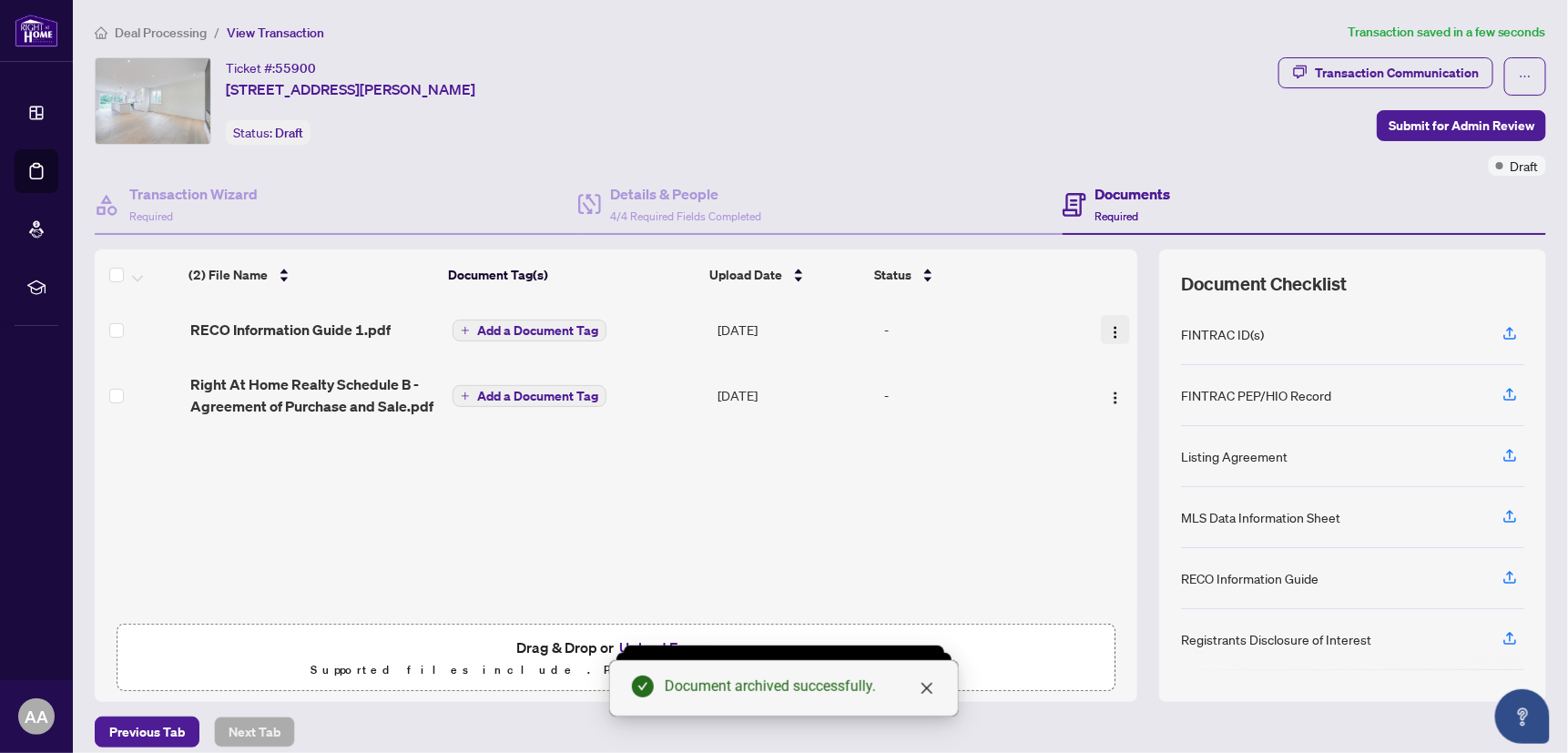
click at [1109, 333] on img "button" at bounding box center [1116, 332] width 15 height 15
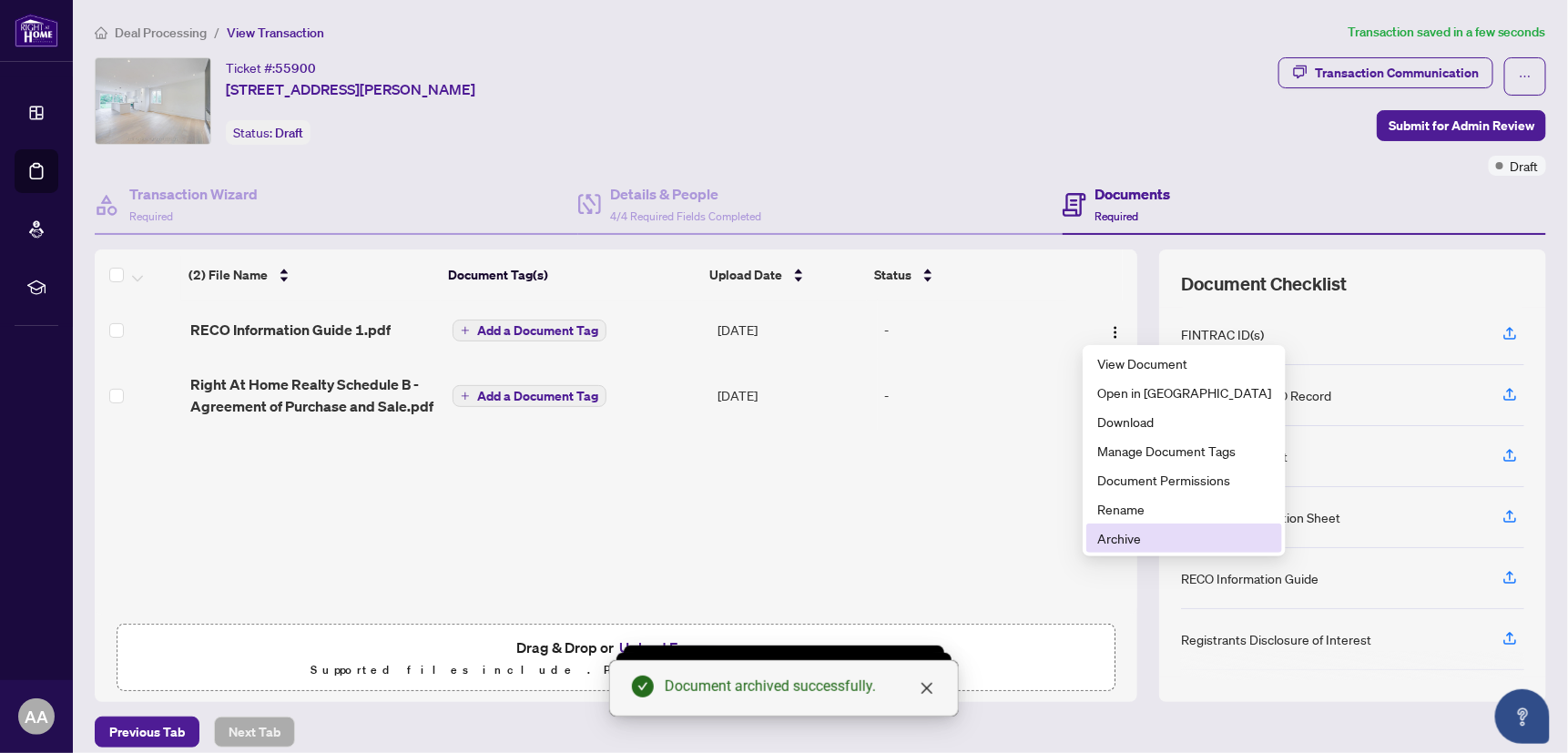
click at [1113, 531] on span "Archive" at bounding box center [1185, 538] width 174 height 20
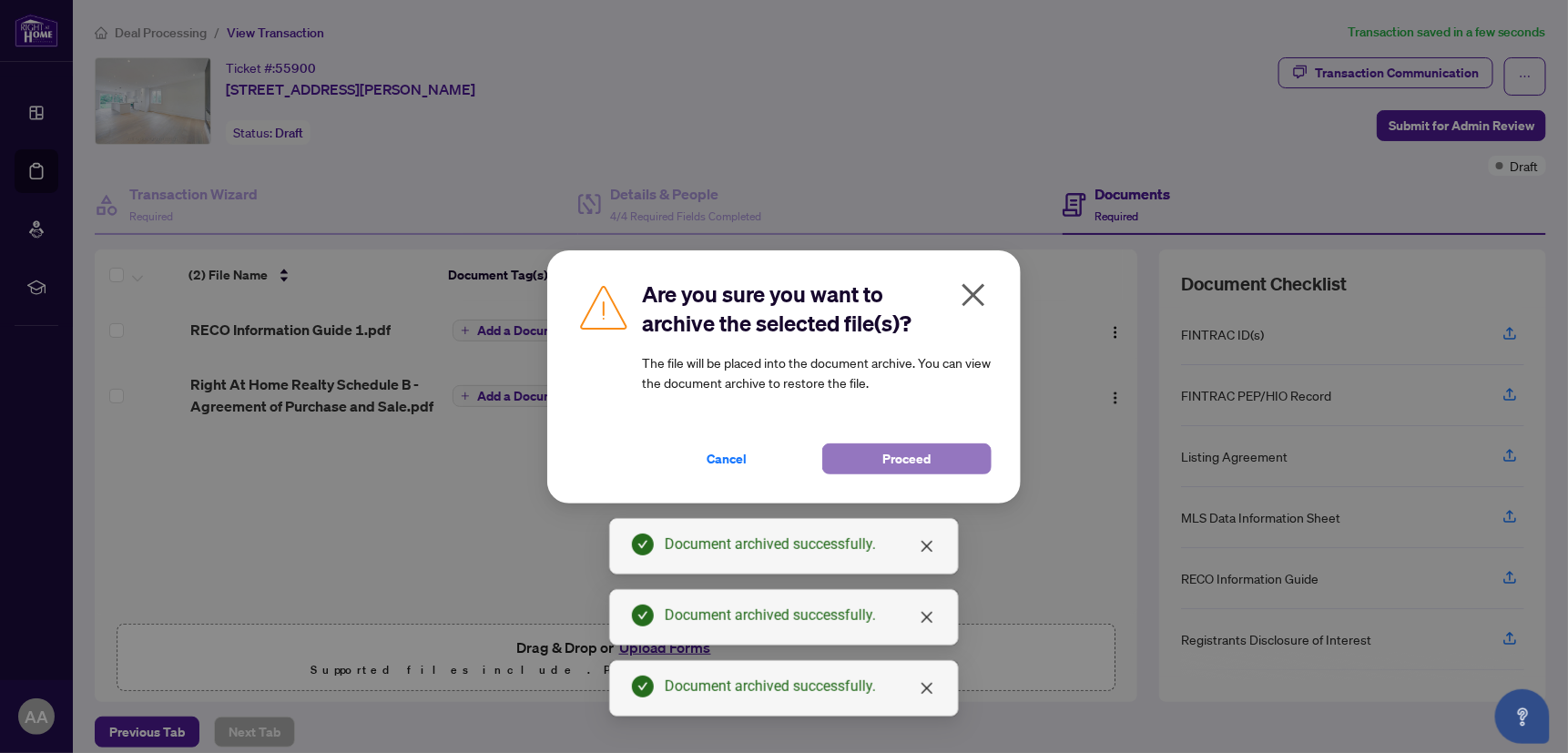
click at [972, 458] on button "Proceed" at bounding box center [906, 458] width 170 height 31
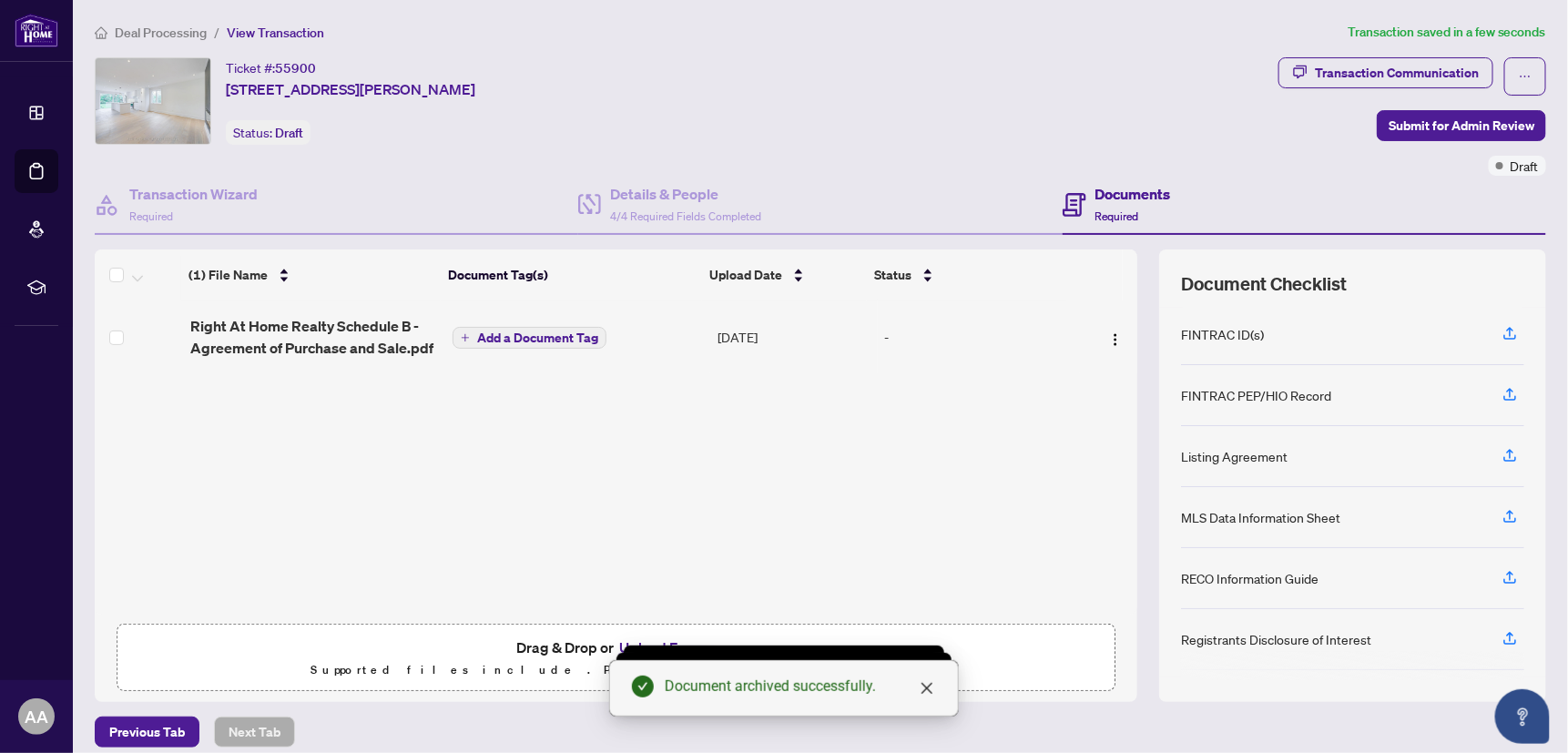
click at [1109, 326] on span "button" at bounding box center [1116, 337] width 15 height 20
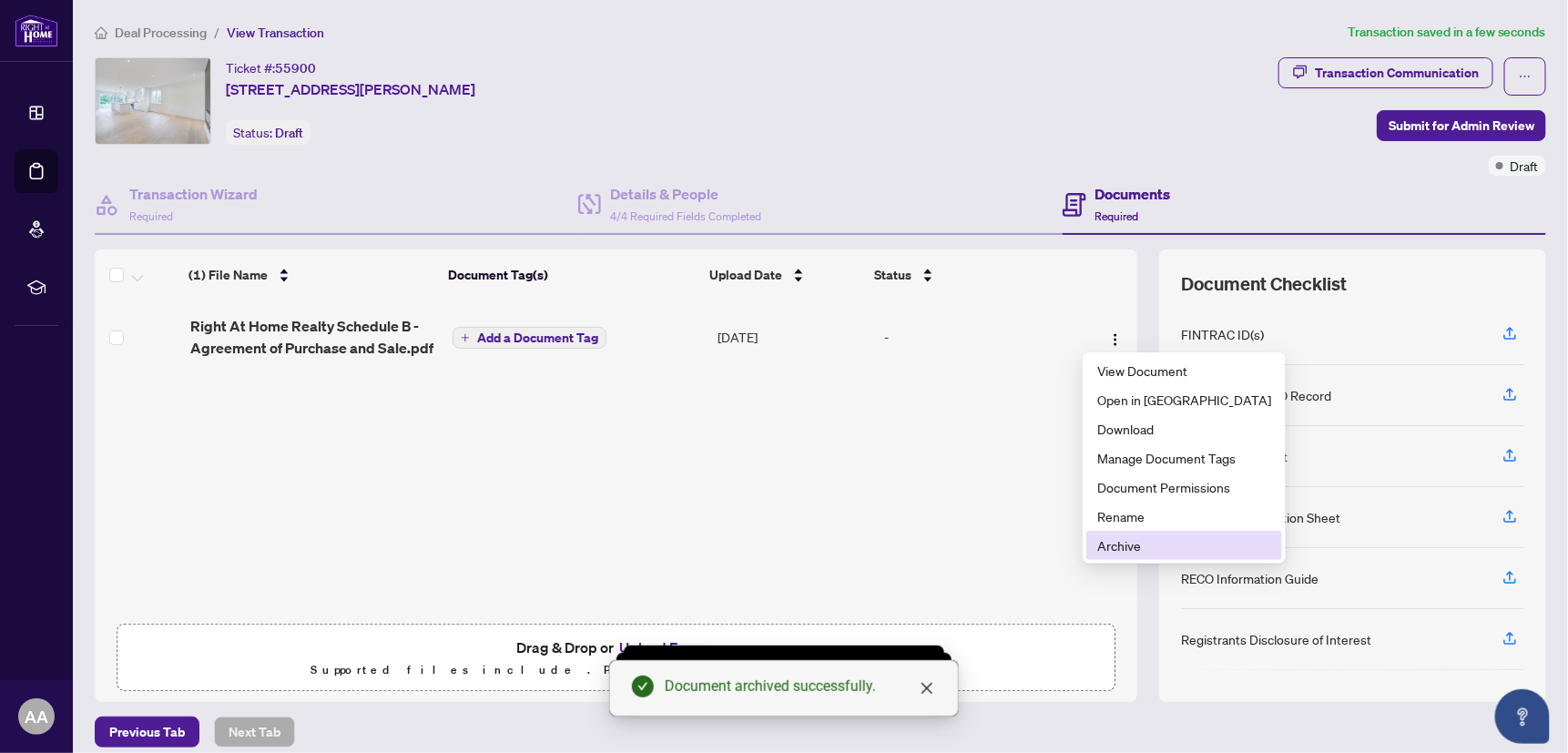
click at [1112, 544] on span "Archive" at bounding box center [1185, 545] width 174 height 20
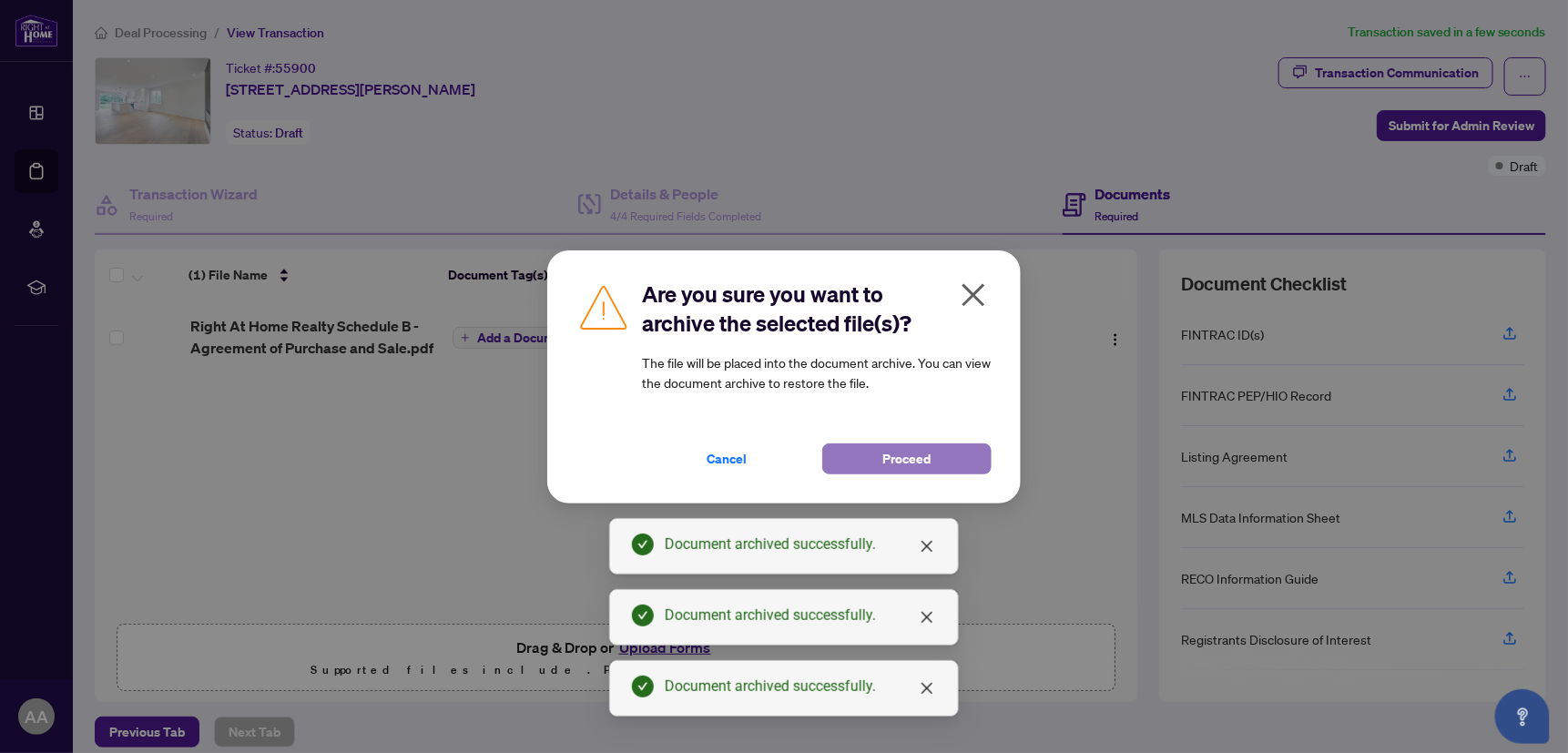
click at [883, 466] on span "Proceed" at bounding box center [907, 458] width 48 height 29
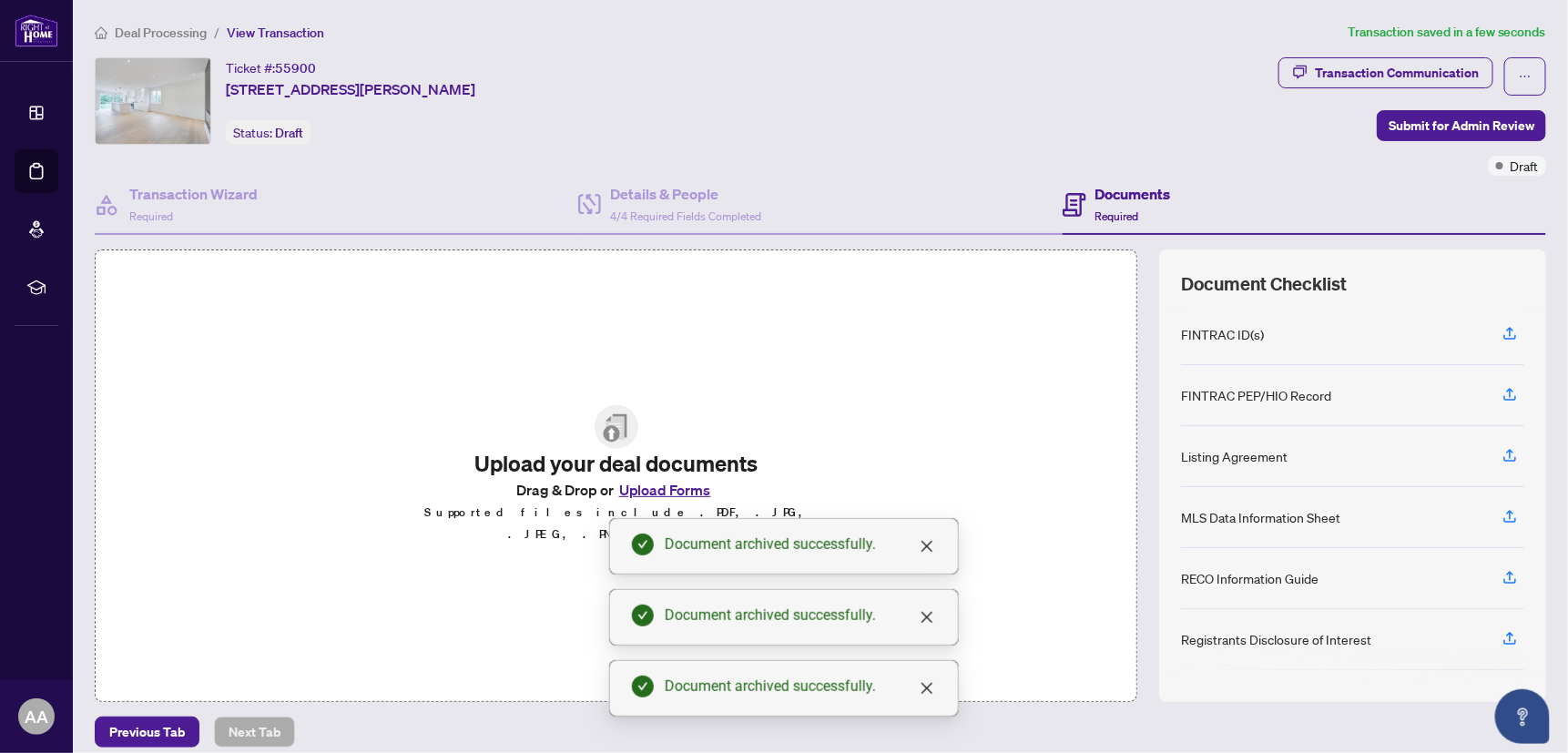
click at [601, 333] on div "Upload your deal documents Drag & Drop or Upload Forms Supported files include …" at bounding box center [616, 475] width 1043 height 452
